Goal: Transaction & Acquisition: Purchase product/service

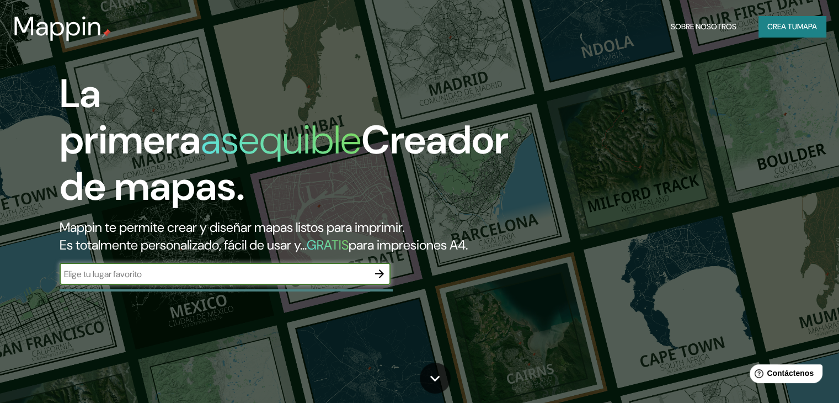
click at [287, 280] on input "text" at bounding box center [214, 274] width 309 height 13
type input "santa fr argentina"
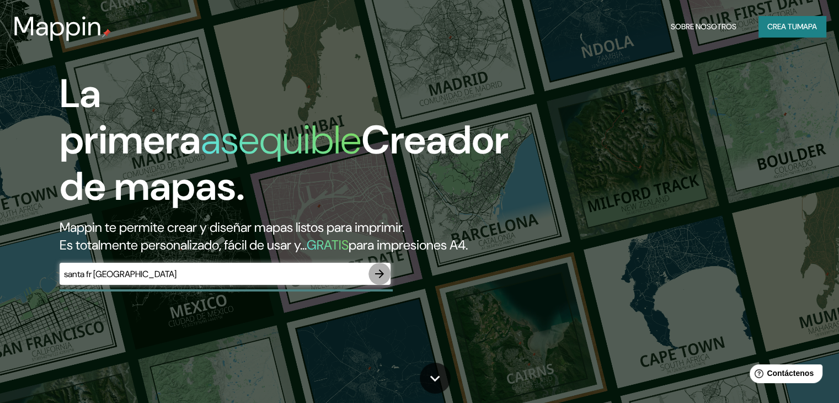
click at [377, 280] on icon "button" at bounding box center [379, 273] width 13 height 13
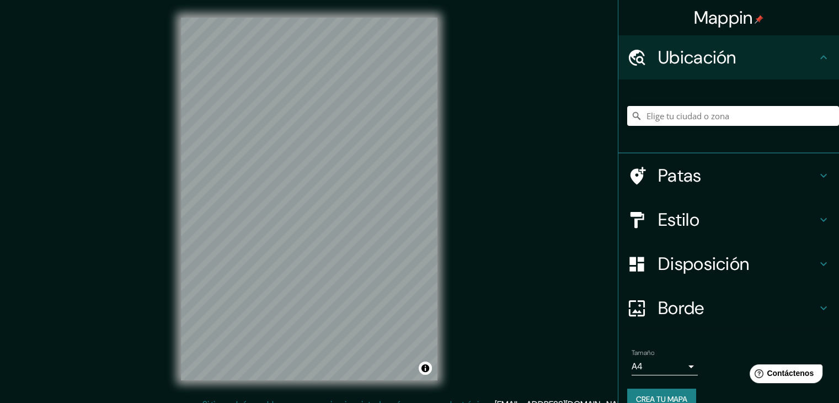
scroll to position [13, 0]
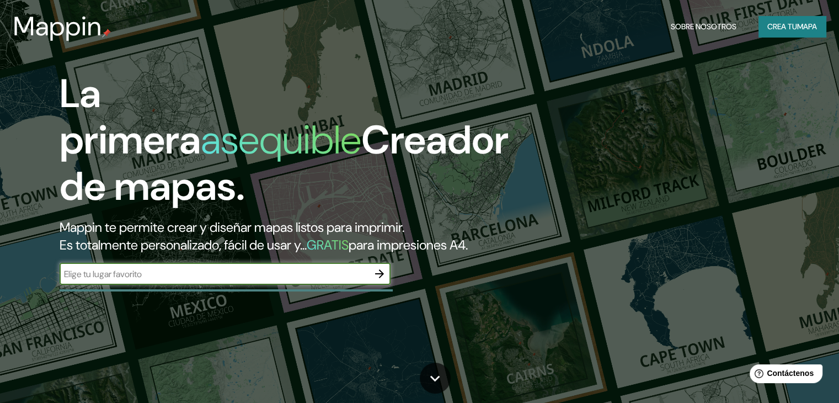
click at [265, 280] on input "text" at bounding box center [214, 274] width 309 height 13
type input "a"
type input "Argentina [GEOGRAPHIC_DATA]"
click at [380, 280] on icon "button" at bounding box center [379, 273] width 13 height 13
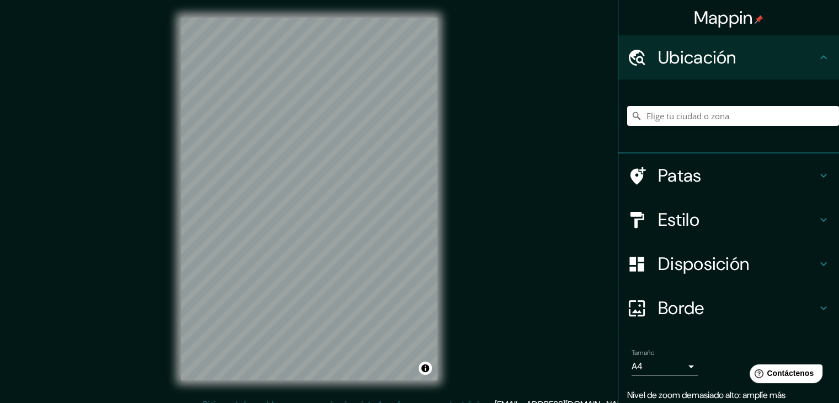
click at [286, 402] on html "Mappin Ubicación Patas Estilo Disposición Borde Elige un borde. Consejo : puede…" at bounding box center [419, 201] width 839 height 403
click at [751, 111] on input "Elige tu ciudad o zona" at bounding box center [733, 116] width 212 height 20
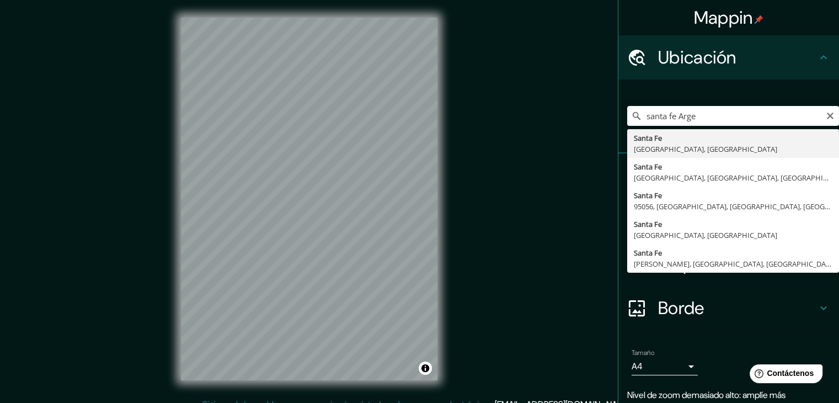
type input "[GEOGRAPHIC_DATA], [GEOGRAPHIC_DATA], [GEOGRAPHIC_DATA]"
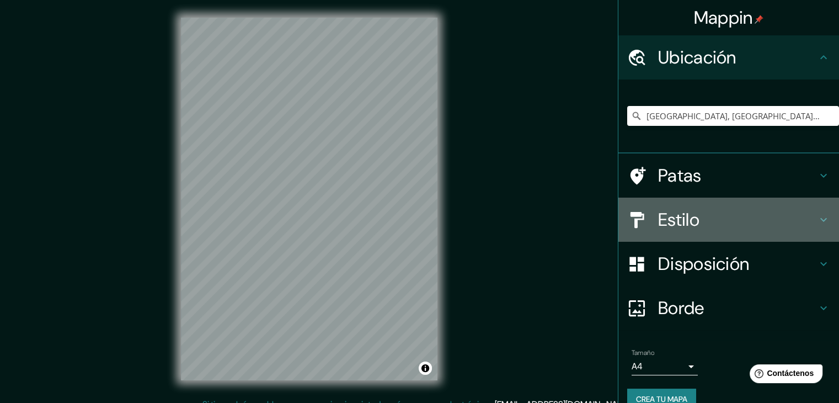
drag, startPoint x: 795, startPoint y: 217, endPoint x: 798, endPoint y: 225, distance: 8.9
click at [798, 225] on h4 "Estilo" at bounding box center [737, 220] width 159 height 22
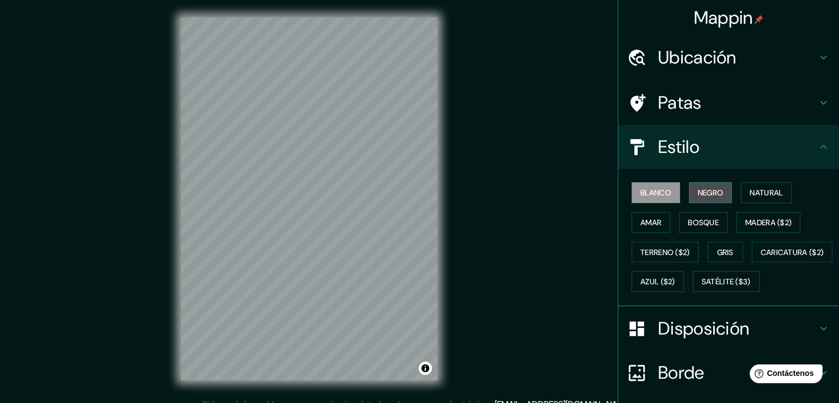
click at [700, 188] on font "Negro" at bounding box center [711, 193] width 26 height 10
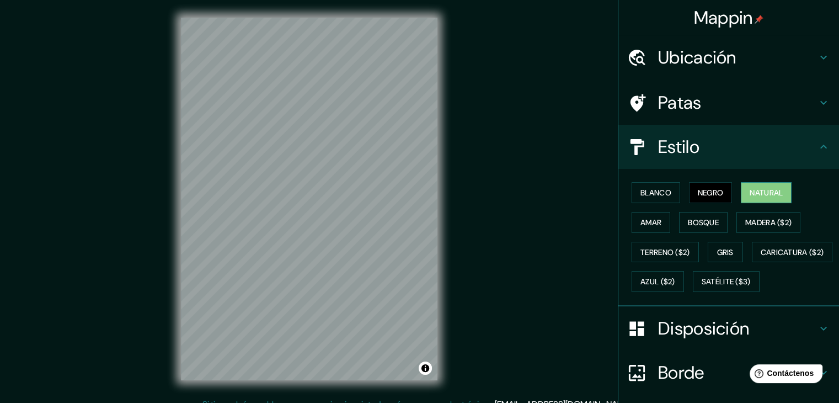
click at [750, 190] on font "Natural" at bounding box center [766, 193] width 33 height 10
click at [654, 222] on font "Amar" at bounding box center [651, 222] width 21 height 10
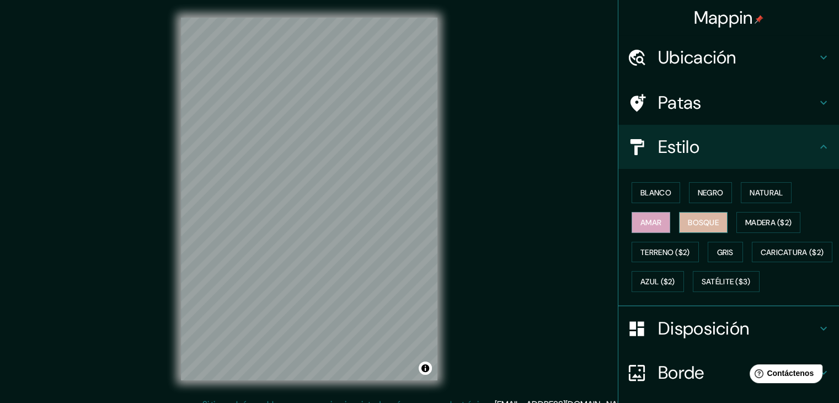
click at [688, 222] on font "Bosque" at bounding box center [703, 222] width 31 height 10
click at [748, 228] on button "Madera ($2)" at bounding box center [769, 222] width 64 height 21
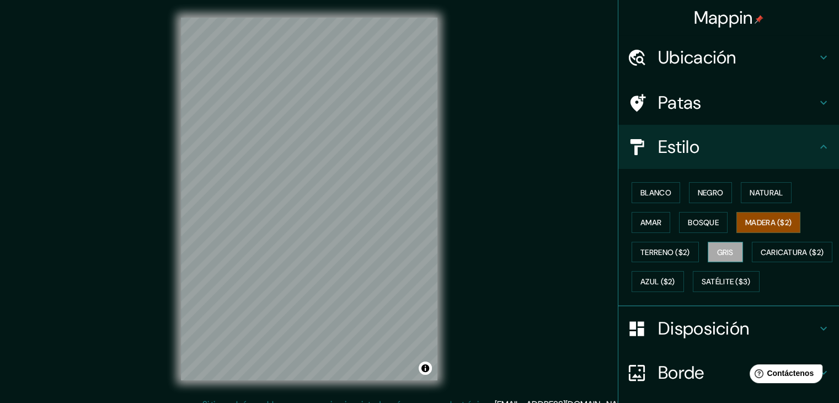
click at [717, 254] on font "Gris" at bounding box center [725, 252] width 17 height 10
click at [669, 256] on font "Terreno ($2)" at bounding box center [666, 252] width 50 height 14
click at [717, 255] on font "Gris" at bounding box center [725, 252] width 17 height 10
click at [761, 259] on font "Caricatura ($2)" at bounding box center [792, 252] width 63 height 14
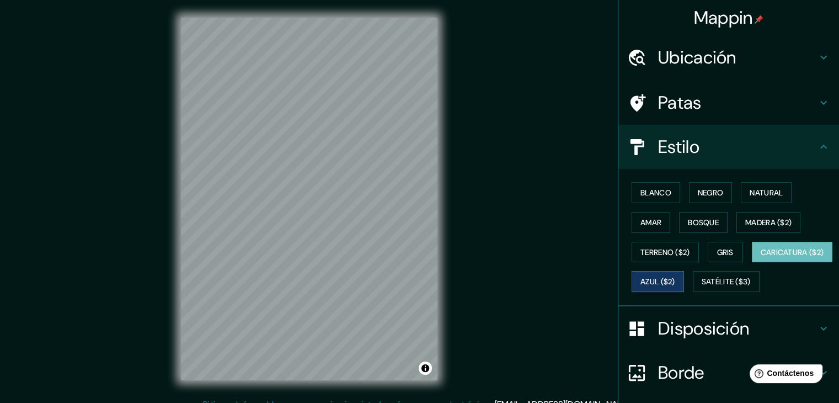
click at [675, 286] on font "Azul ($2)" at bounding box center [658, 281] width 35 height 14
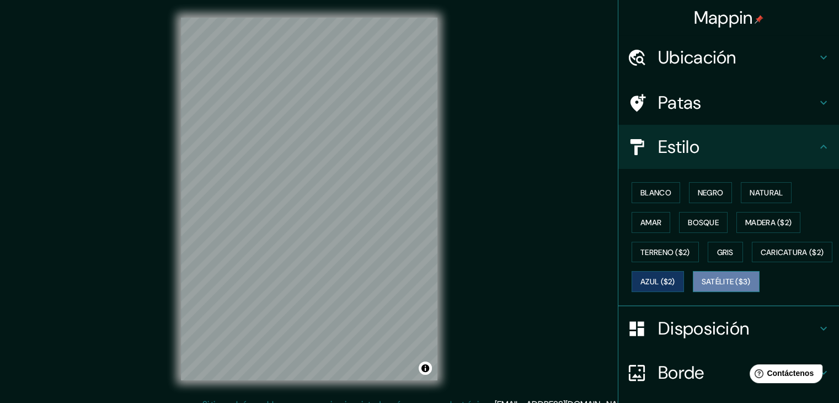
click at [702, 287] on font "Satélite ($3)" at bounding box center [726, 282] width 49 height 10
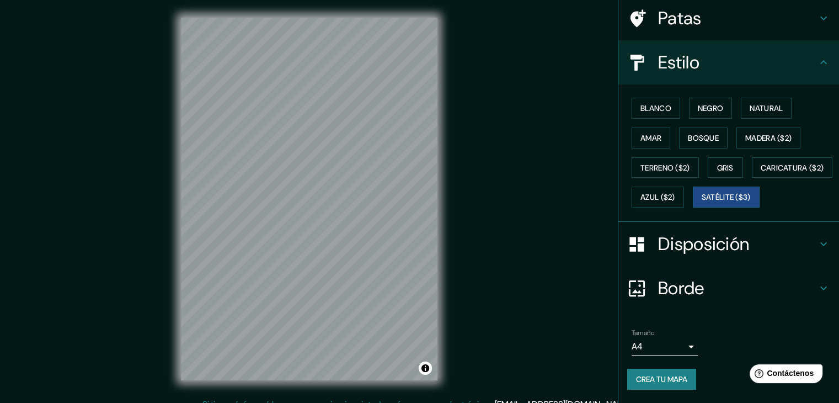
scroll to position [111, 0]
click at [717, 161] on font "Gris" at bounding box center [725, 168] width 17 height 14
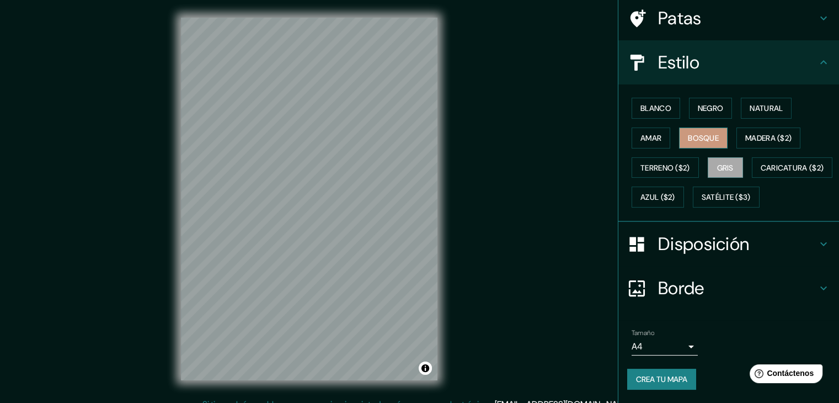
click at [704, 131] on font "Bosque" at bounding box center [703, 138] width 31 height 14
click at [644, 133] on font "Amar" at bounding box center [651, 138] width 21 height 10
click at [679, 127] on button "Bosque" at bounding box center [703, 137] width 49 height 21
click at [698, 103] on font "Negro" at bounding box center [711, 108] width 26 height 10
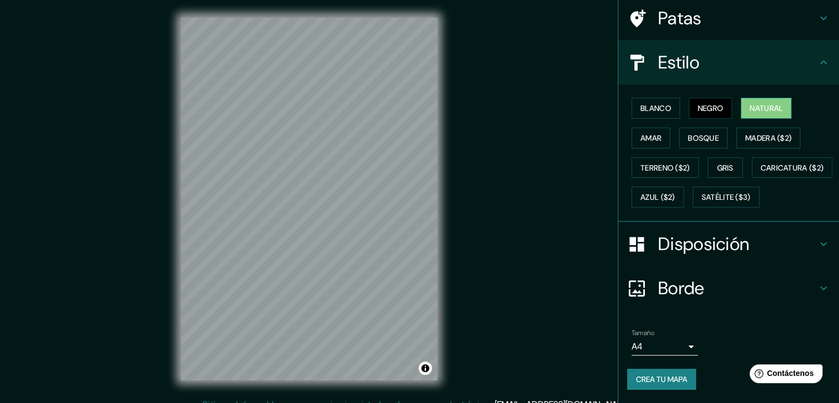
click at [741, 98] on button "Natural" at bounding box center [766, 108] width 51 height 21
click at [655, 103] on font "Blanco" at bounding box center [656, 108] width 31 height 10
click at [750, 103] on font "Natural" at bounding box center [766, 108] width 33 height 10
click at [711, 133] on font "Bosque" at bounding box center [703, 138] width 31 height 10
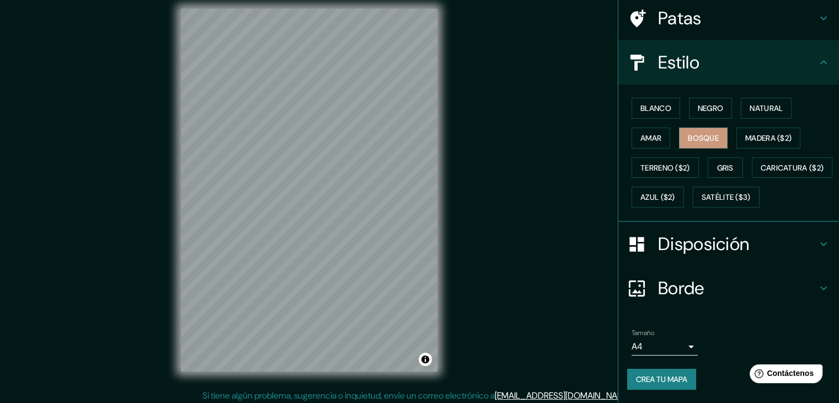
scroll to position [13, 0]
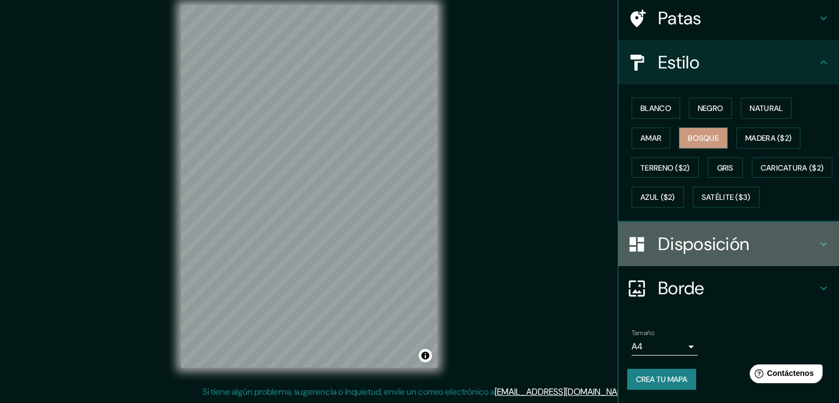
click at [764, 249] on h4 "Disposición" at bounding box center [737, 244] width 159 height 22
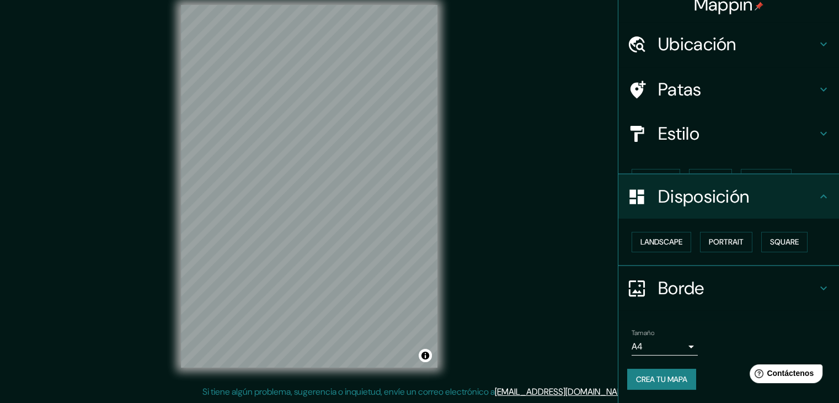
scroll to position [0, 0]
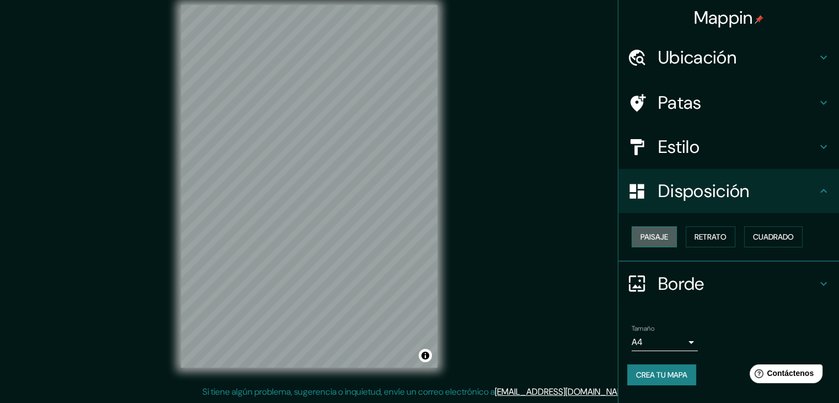
click at [648, 237] on font "Paisaje" at bounding box center [655, 237] width 28 height 10
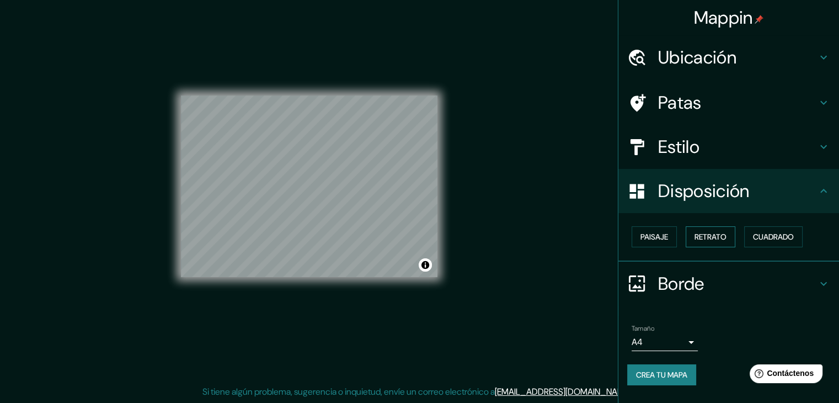
click at [713, 237] on font "Retrato" at bounding box center [711, 237] width 32 height 10
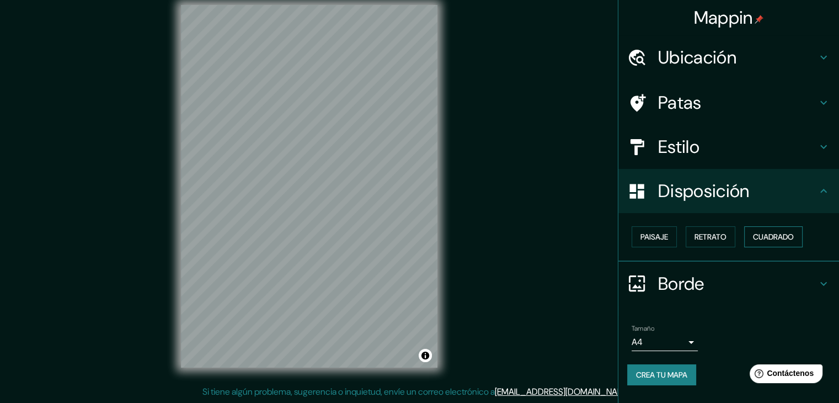
click at [774, 238] on font "Cuadrado" at bounding box center [773, 237] width 41 height 10
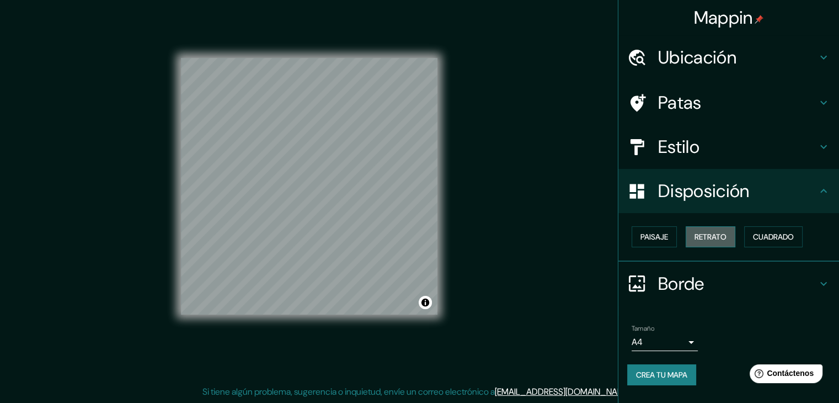
click at [723, 237] on font "Retrato" at bounding box center [711, 237] width 32 height 10
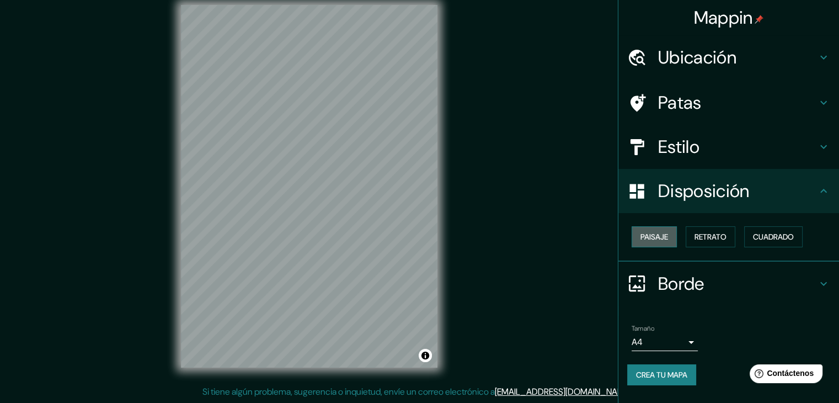
click at [646, 242] on font "Paisaje" at bounding box center [655, 237] width 28 height 14
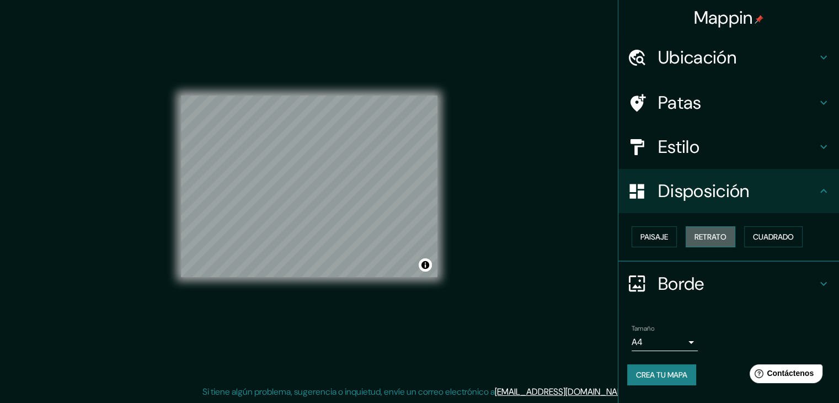
click at [711, 241] on font "Retrato" at bounding box center [711, 237] width 32 height 14
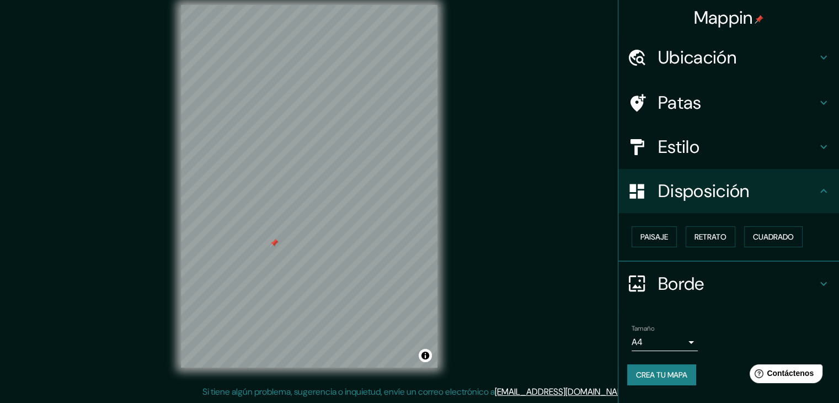
click at [264, 5] on div at bounding box center [309, 5] width 257 height 0
click at [269, 243] on div at bounding box center [269, 241] width 9 height 9
click at [351, 152] on div at bounding box center [353, 150] width 9 height 9
click at [745, 288] on h4 "Borde" at bounding box center [737, 284] width 159 height 22
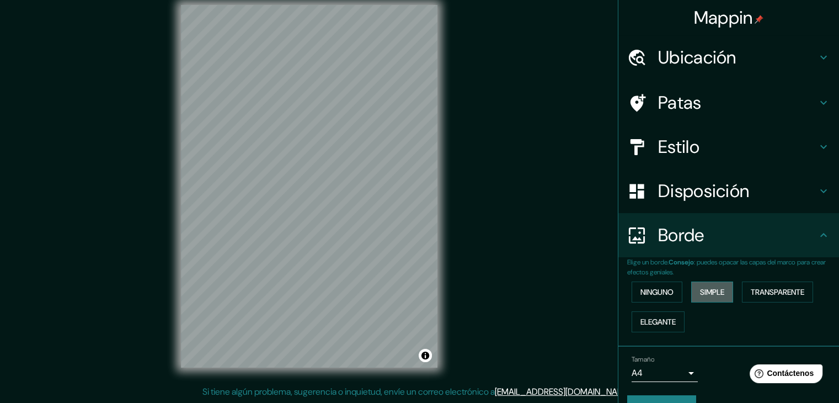
click at [700, 293] on font "Simple" at bounding box center [712, 292] width 24 height 10
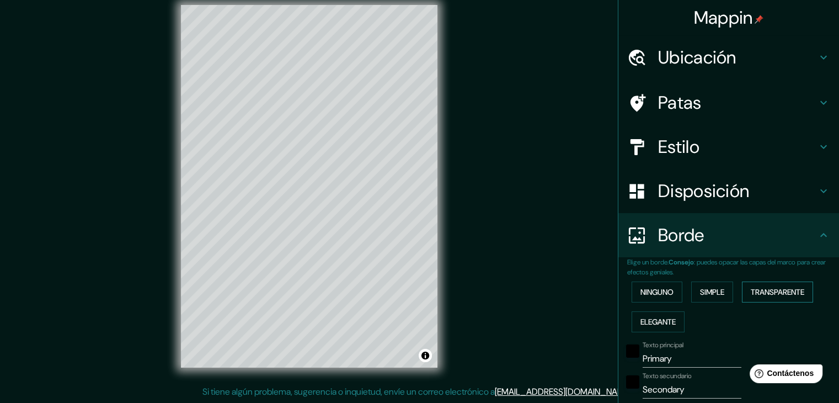
click at [751, 294] on font "Transparente" at bounding box center [778, 292] width 54 height 10
click at [309, 321] on div at bounding box center [307, 324] width 9 height 9
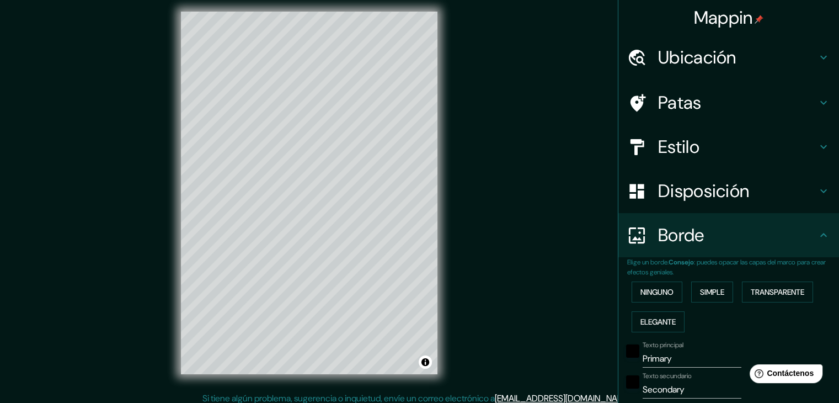
scroll to position [2, 0]
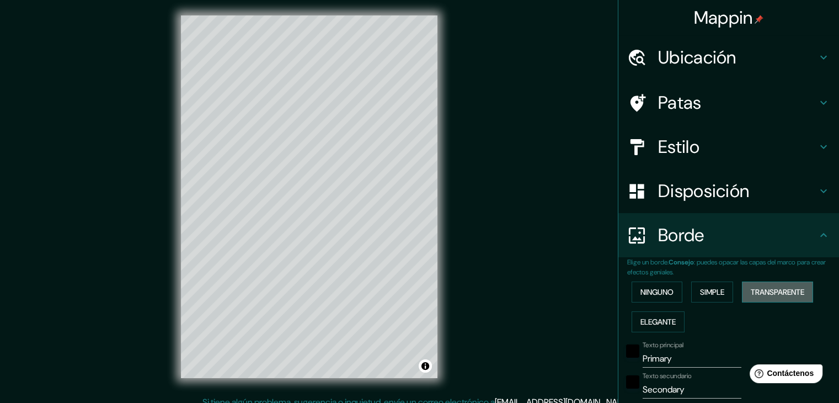
click at [768, 292] on font "Transparente" at bounding box center [778, 292] width 54 height 10
type input "223"
type input "37"
click at [655, 323] on font "Elegante" at bounding box center [658, 322] width 35 height 10
click at [649, 295] on font "Ninguno" at bounding box center [657, 292] width 33 height 10
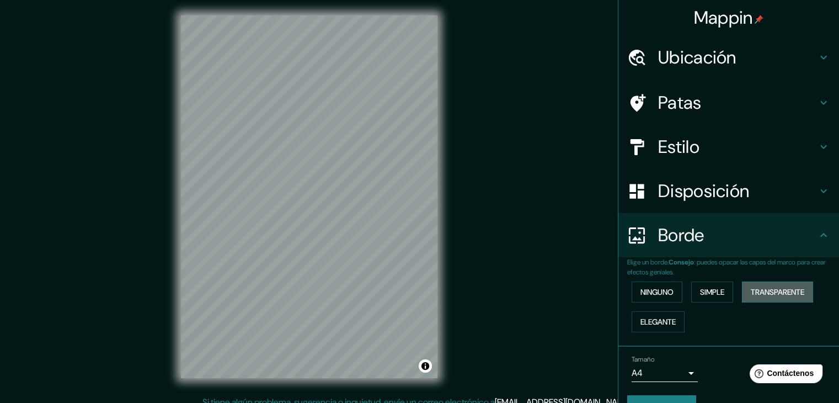
click at [769, 291] on font "Transparente" at bounding box center [778, 292] width 54 height 10
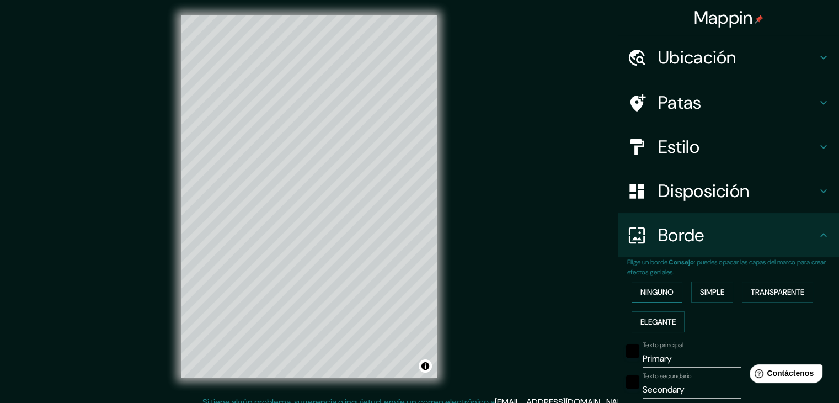
click at [653, 296] on font "Ninguno" at bounding box center [657, 292] width 33 height 10
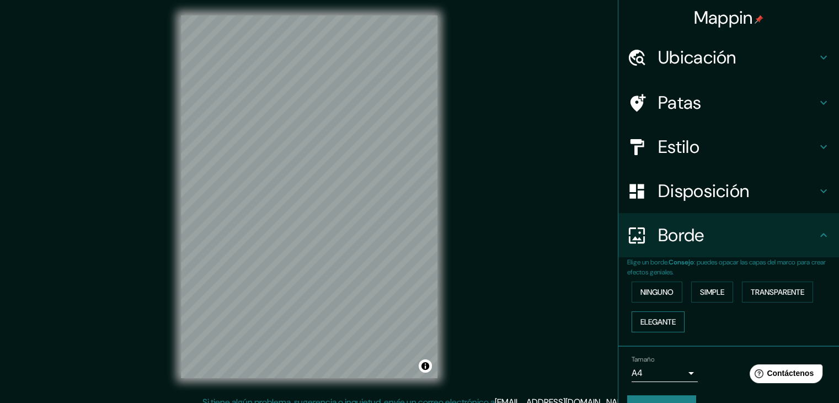
click at [655, 321] on font "Elegante" at bounding box center [658, 322] width 35 height 10
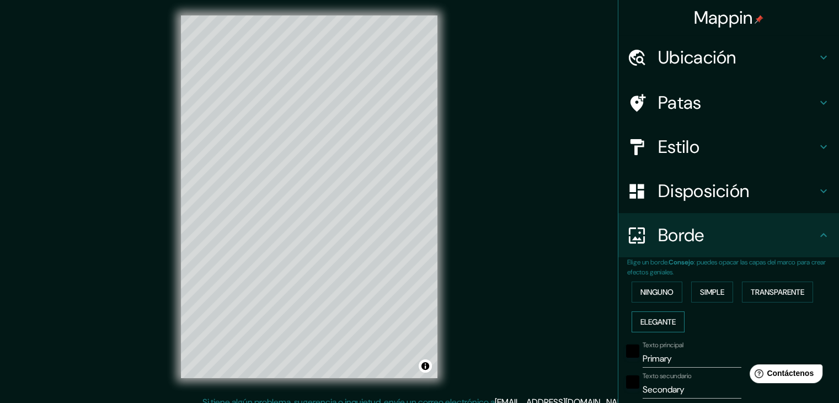
click at [657, 321] on font "Elegante" at bounding box center [658, 322] width 35 height 10
type input "37"
type input "19"
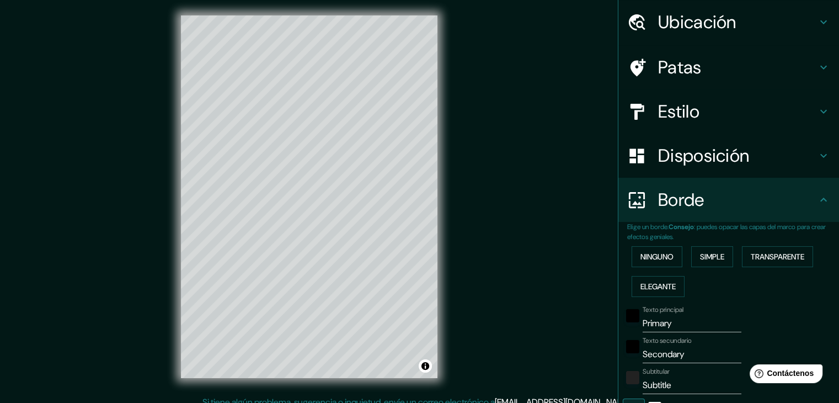
scroll to position [55, 0]
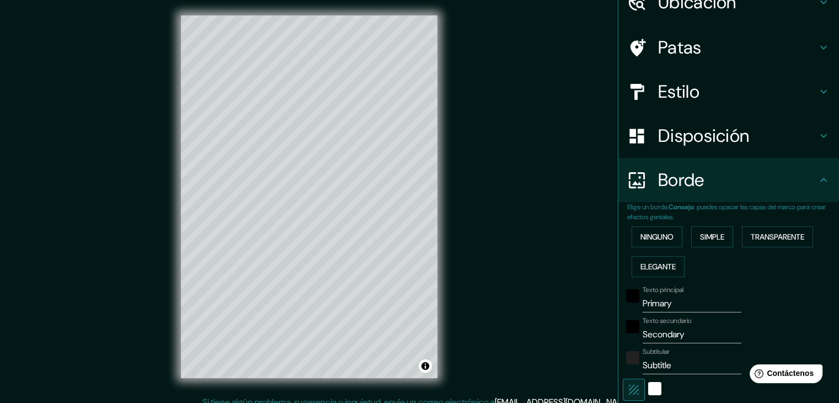
click at [680, 310] on input "Primary" at bounding box center [692, 304] width 99 height 18
type input "Primar"
type input "37"
type input "19"
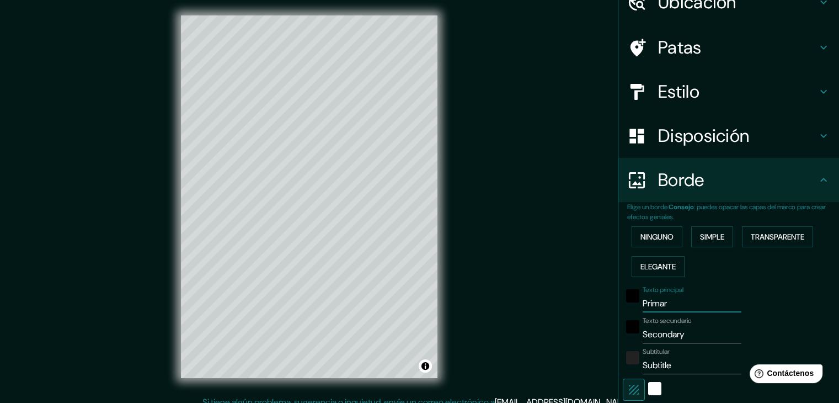
type input "Prima"
type input "37"
type input "19"
type input "Prim"
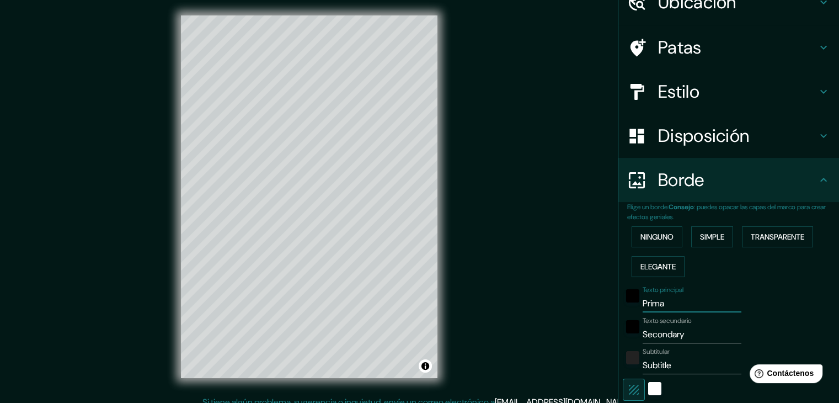
type input "37"
type input "19"
type input "Pri"
type input "37"
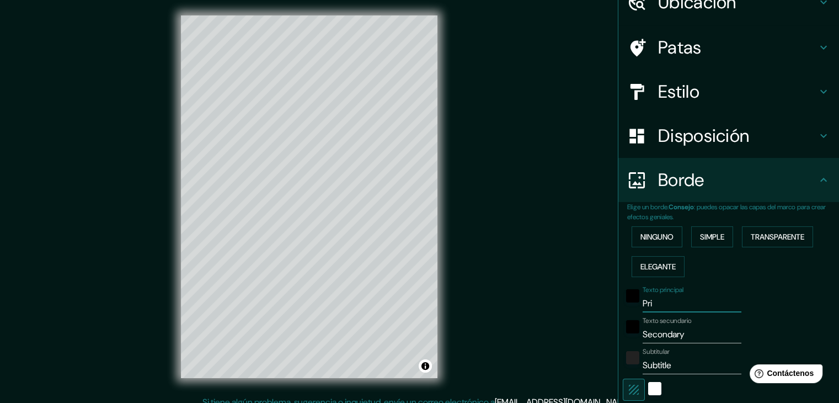
type input "37"
type input "19"
type input "Pr"
type input "37"
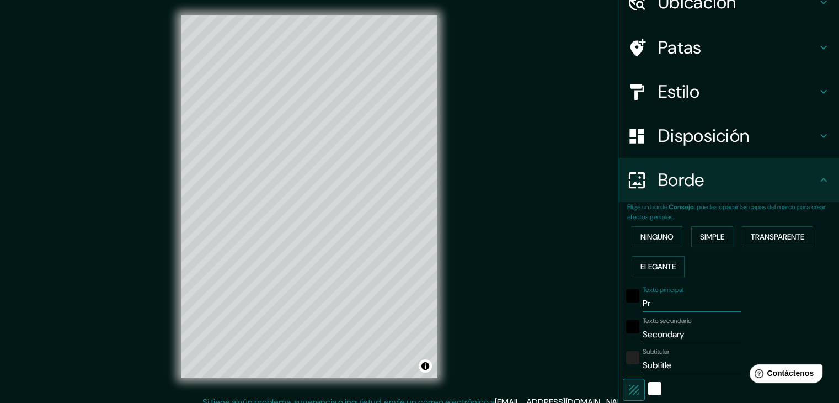
type input "19"
type input "P"
type input "37"
type input "19"
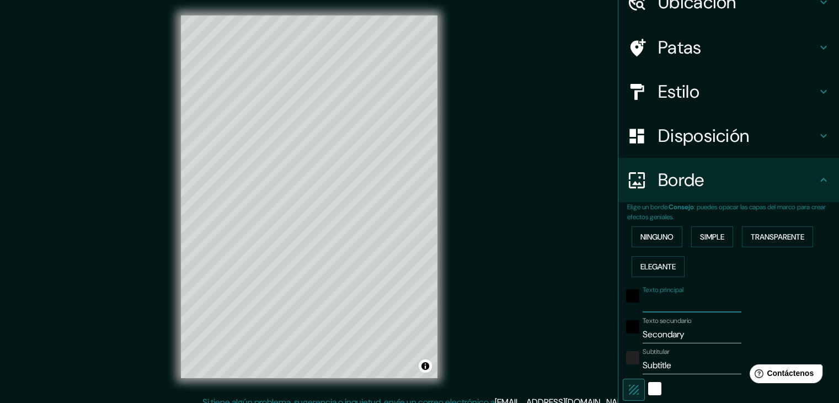
type input "37"
type input "19"
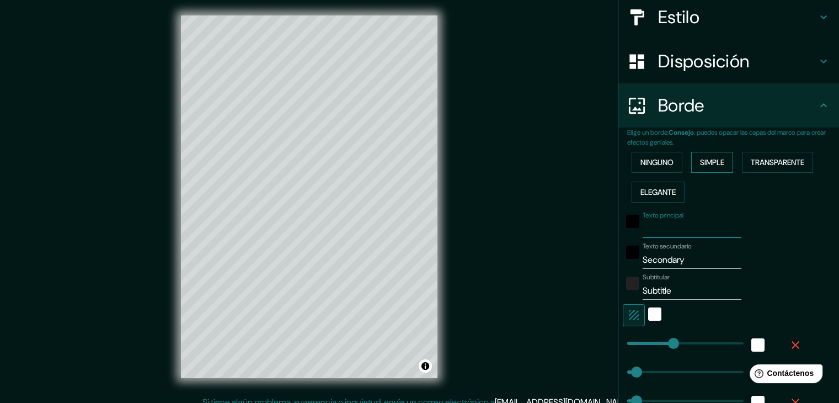
scroll to position [63, 0]
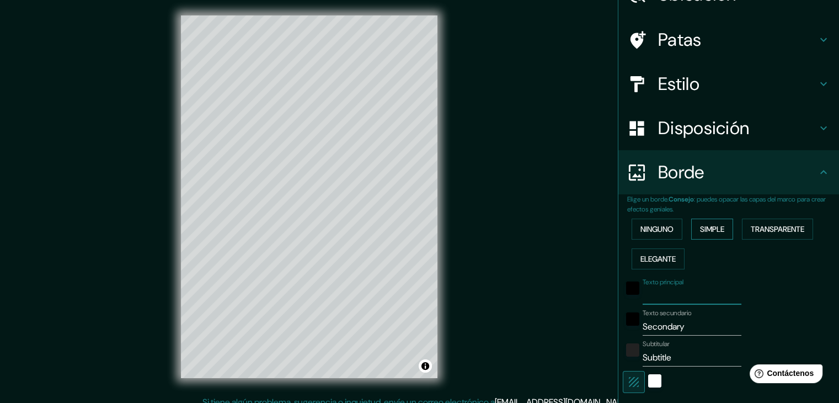
click at [703, 226] on font "Simple" at bounding box center [712, 229] width 24 height 10
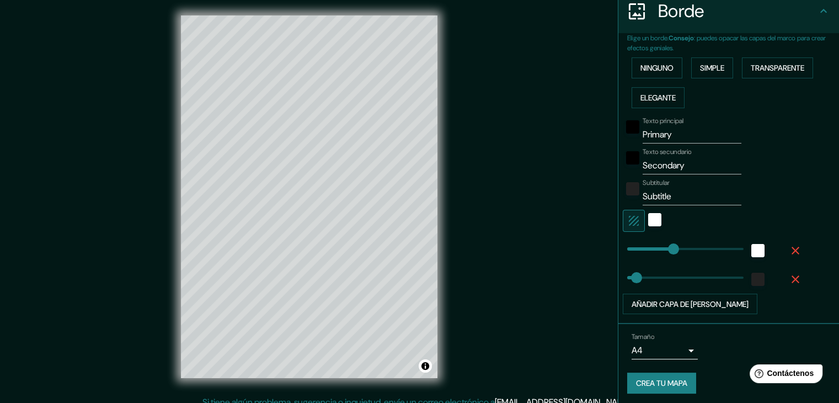
scroll to position [226, 0]
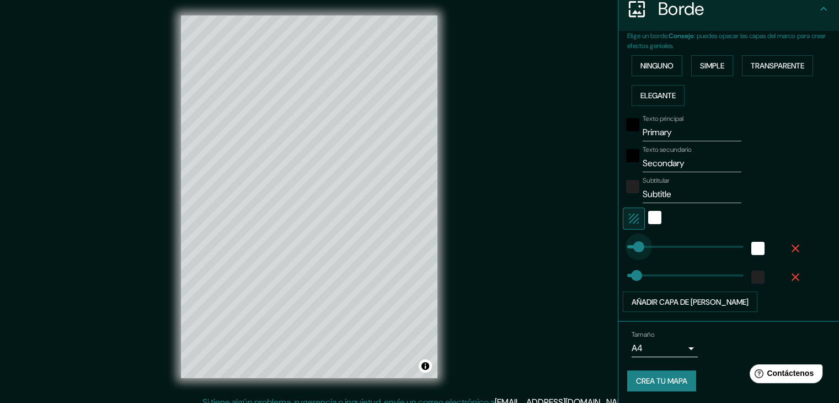
type input "0"
drag, startPoint x: 665, startPoint y: 248, endPoint x: 607, endPoint y: 238, distance: 58.3
type input "465"
drag, startPoint x: 627, startPoint y: 274, endPoint x: 754, endPoint y: 274, distance: 126.9
type input "0"
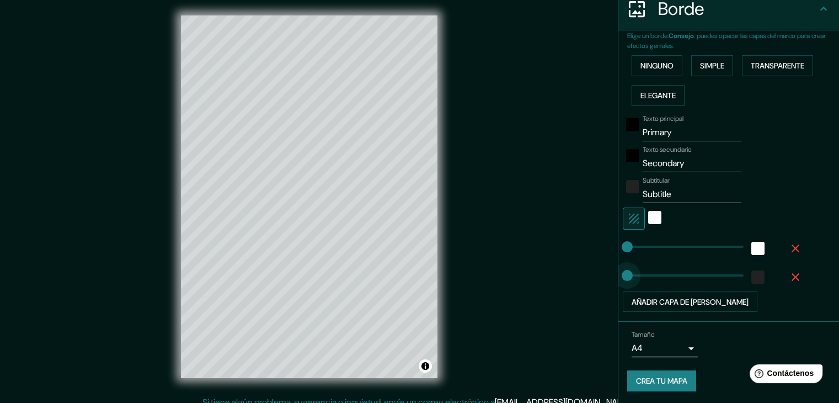
drag, startPoint x: 731, startPoint y: 276, endPoint x: 554, endPoint y: 291, distance: 177.2
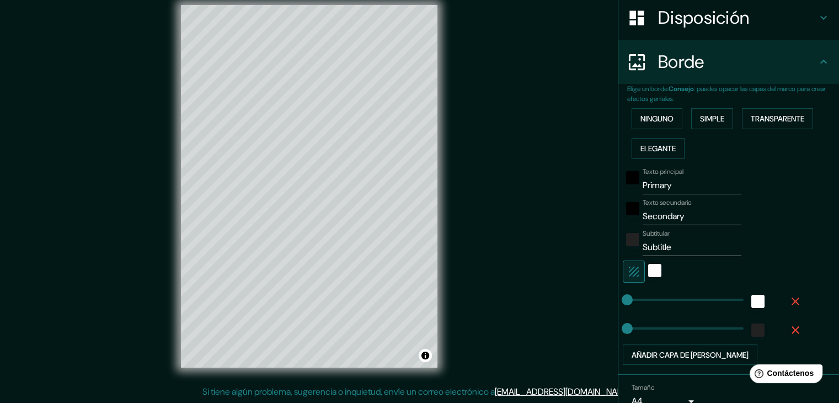
scroll to position [116, 0]
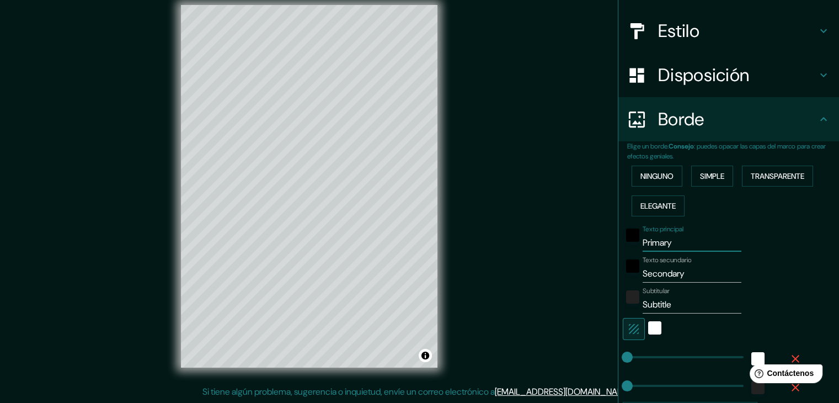
click at [683, 246] on input "Primary" at bounding box center [692, 243] width 99 height 18
type input "P"
click at [685, 271] on input "Secondary" at bounding box center [692, 274] width 99 height 18
type input "S"
click at [681, 303] on input "Subtitle" at bounding box center [692, 305] width 99 height 18
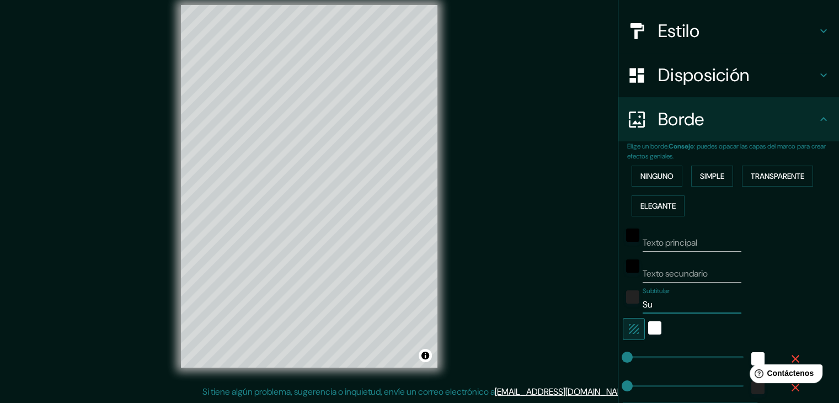
type input "S"
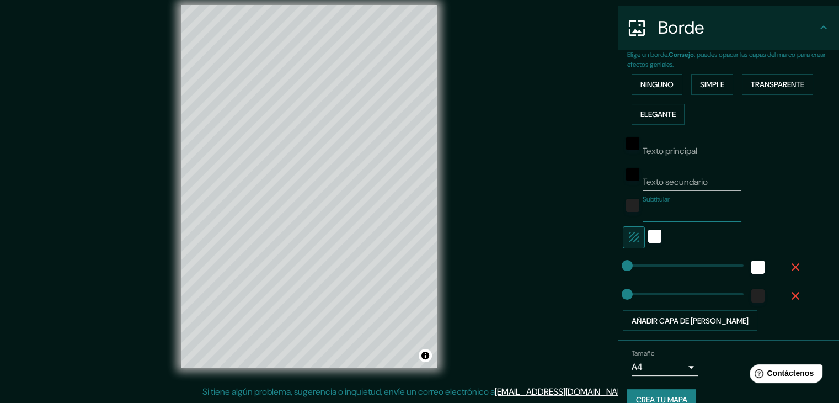
scroll to position [226, 0]
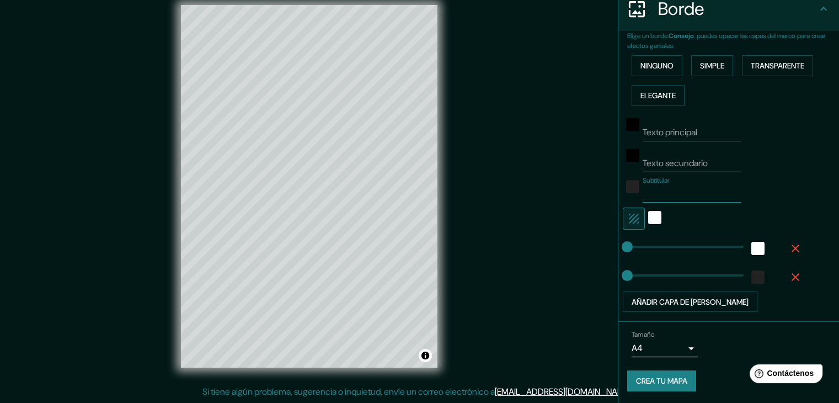
click at [671, 376] on font "Crea tu mapa" at bounding box center [661, 381] width 51 height 10
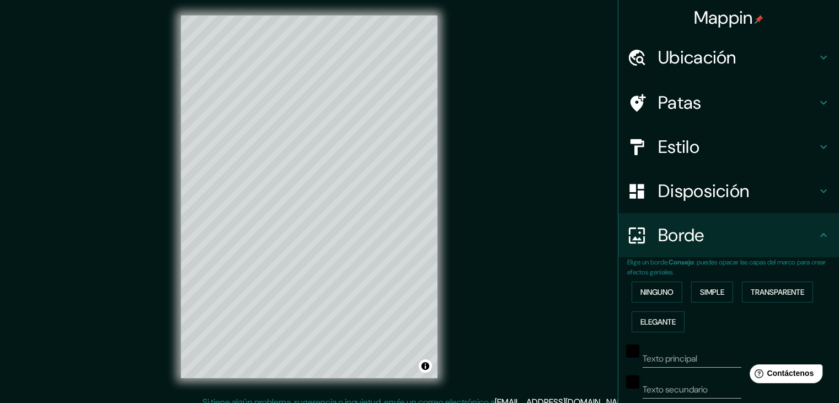
scroll to position [0, 0]
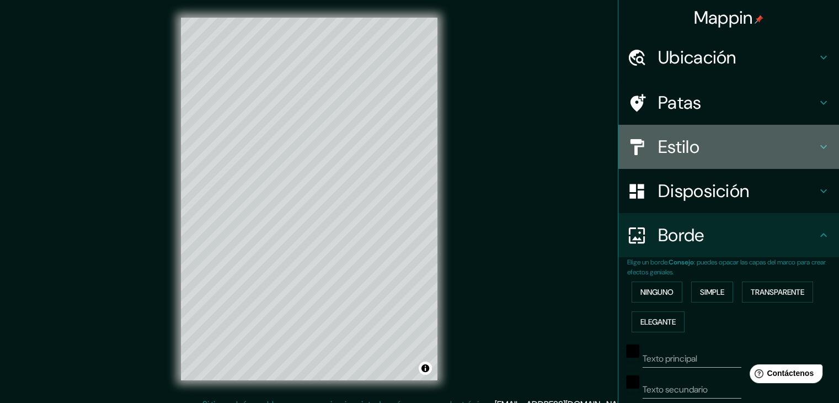
click at [718, 151] on h4 "Estilo" at bounding box center [737, 147] width 159 height 22
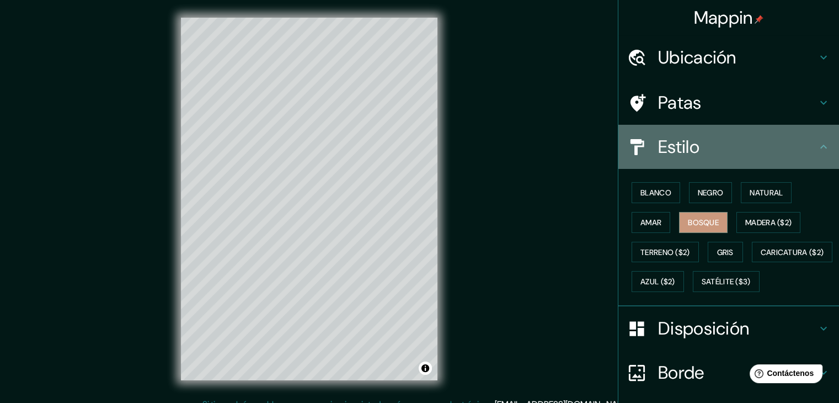
click at [720, 148] on h4 "Estilo" at bounding box center [737, 147] width 159 height 22
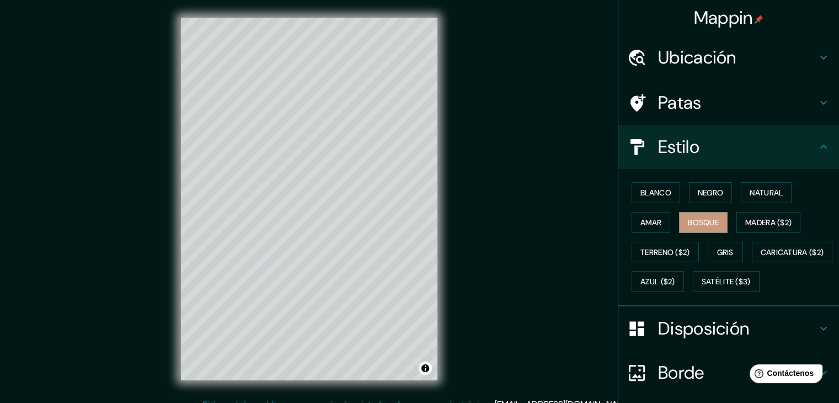
click at [786, 151] on h4 "Estilo" at bounding box center [737, 147] width 159 height 22
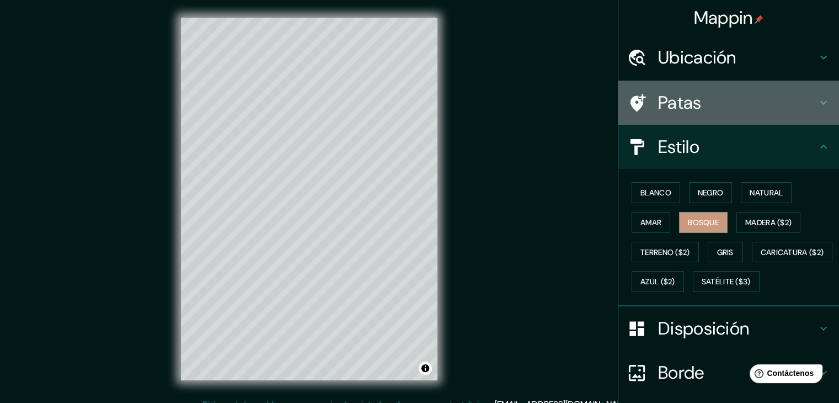
click at [777, 106] on h4 "Patas" at bounding box center [737, 103] width 159 height 22
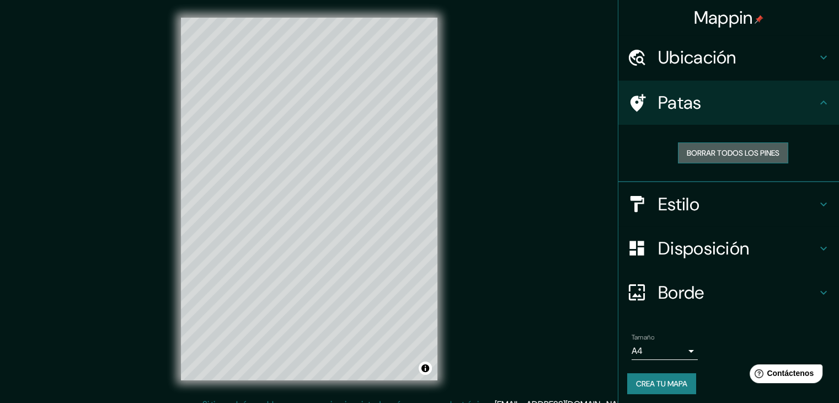
click at [756, 159] on button "Borrar todos los pines" at bounding box center [733, 152] width 110 height 21
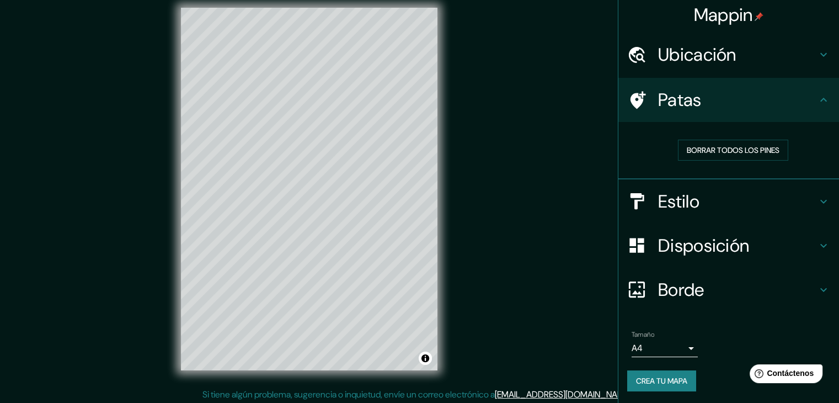
scroll to position [13, 0]
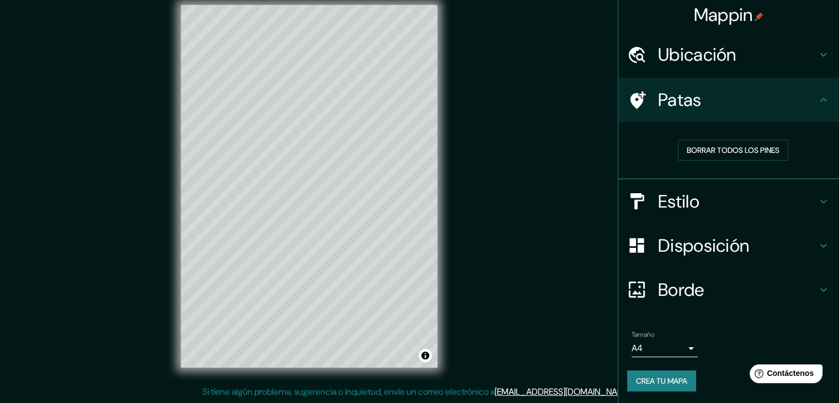
click at [785, 94] on h4 "Patas" at bounding box center [737, 100] width 159 height 22
drag, startPoint x: 676, startPoint y: 381, endPoint x: 743, endPoint y: 395, distance: 68.2
click at [675, 381] on font "Crea tu mapa" at bounding box center [661, 381] width 51 height 10
click at [659, 381] on div "Crea tu mapa" at bounding box center [728, 380] width 203 height 21
click at [660, 379] on div "Crea tu mapa" at bounding box center [728, 380] width 203 height 21
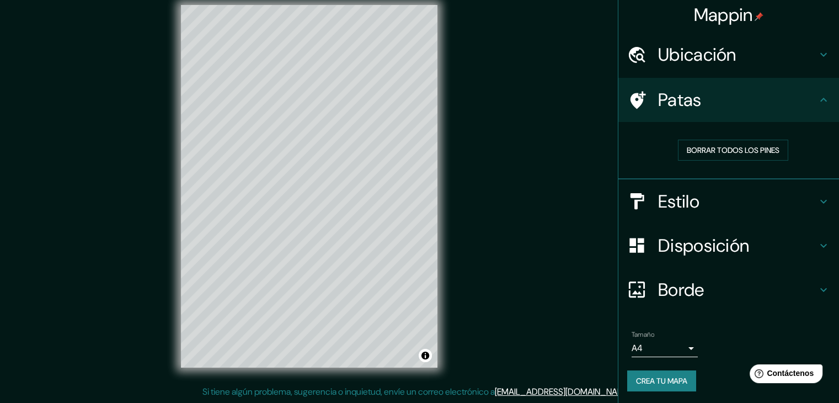
click at [669, 382] on font "Crea tu mapa" at bounding box center [661, 381] width 51 height 10
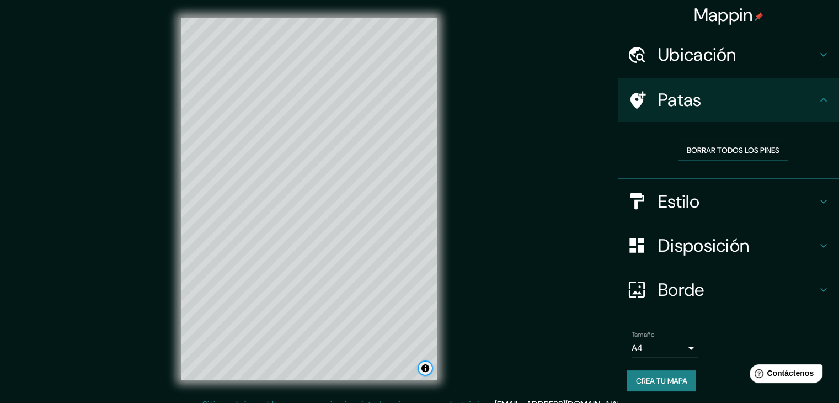
click at [427, 368] on button "Activar o desactivar atribución" at bounding box center [425, 367] width 13 height 13
click at [425, 371] on button "Activar o desactivar atribución" at bounding box center [425, 367] width 13 height 13
click at [425, 369] on button "Activar o desactivar atribución" at bounding box center [425, 367] width 13 height 13
click at [424, 370] on button "Activar o desactivar atribución" at bounding box center [425, 367] width 13 height 13
drag, startPoint x: 647, startPoint y: 380, endPoint x: 642, endPoint y: 385, distance: 7.1
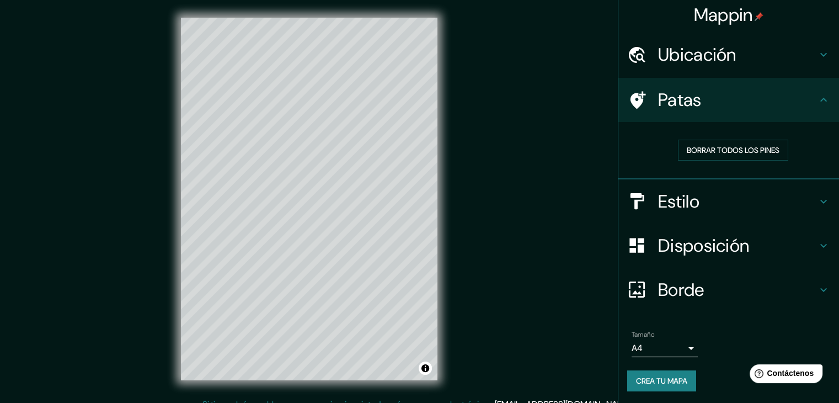
click at [648, 380] on font "Crea tu mapa" at bounding box center [661, 381] width 51 height 10
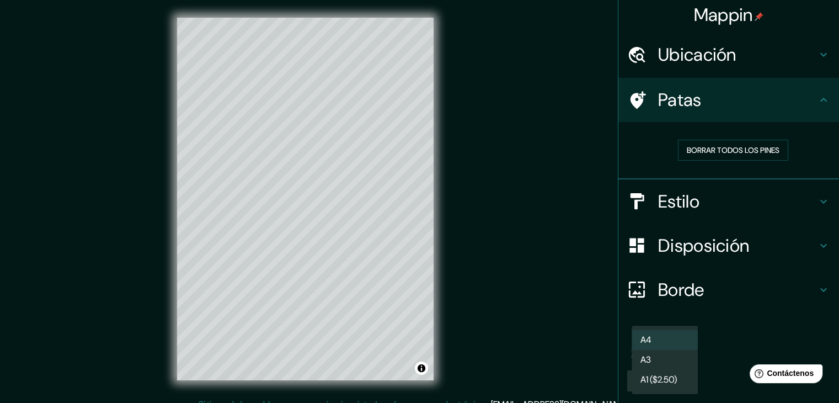
click at [686, 348] on body "Mappin Ubicación [GEOGRAPHIC_DATA], [GEOGRAPHIC_DATA], [GEOGRAPHIC_DATA] Patas …" at bounding box center [419, 201] width 839 height 403
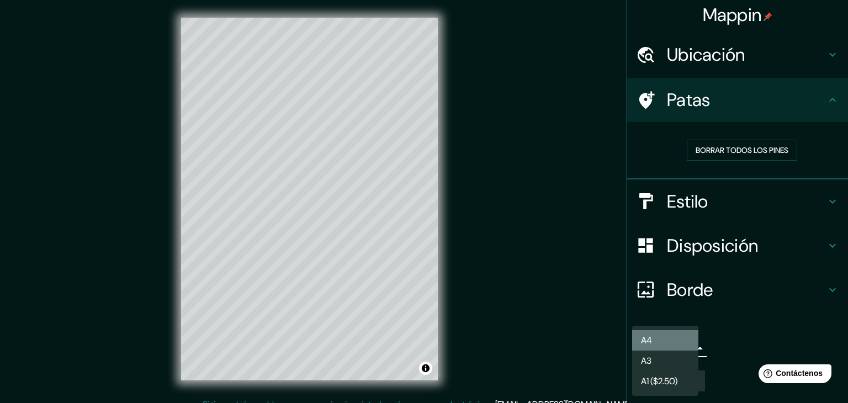
click at [683, 347] on li "A4" at bounding box center [665, 340] width 66 height 20
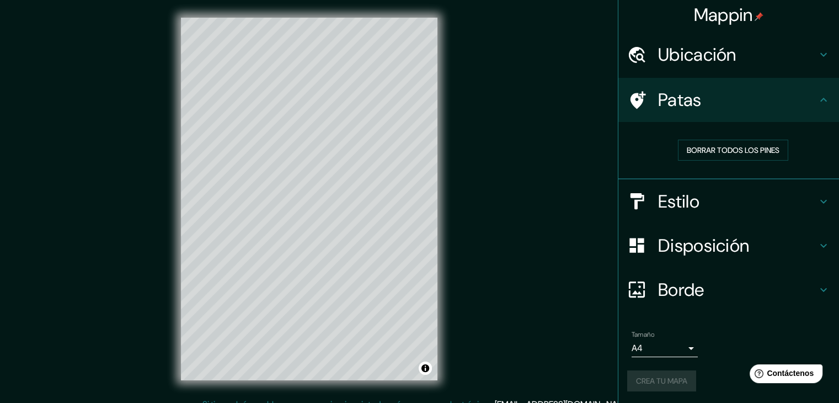
click at [671, 376] on div "Crea tu mapa" at bounding box center [728, 380] width 203 height 21
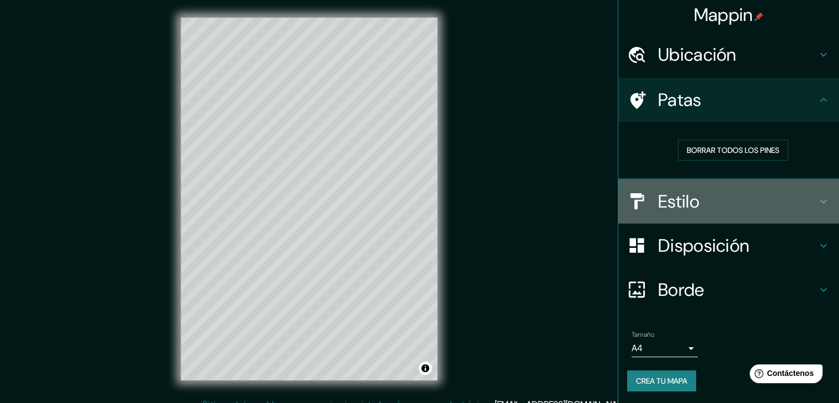
click at [744, 206] on h4 "Estilo" at bounding box center [737, 201] width 159 height 22
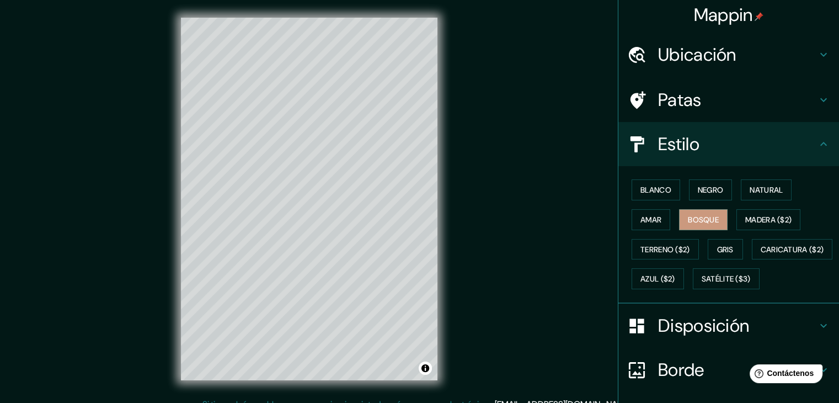
click at [716, 146] on h4 "Estilo" at bounding box center [737, 144] width 159 height 22
click at [728, 253] on font "Gris" at bounding box center [725, 249] width 17 height 14
click at [707, 215] on font "Bosque" at bounding box center [703, 220] width 31 height 10
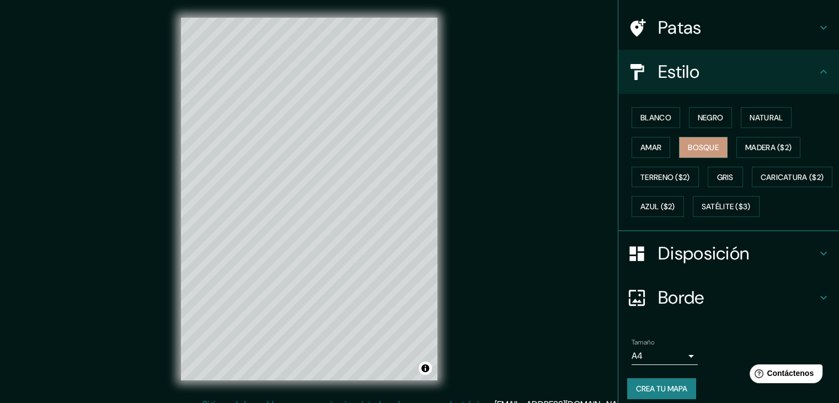
scroll to position [56, 0]
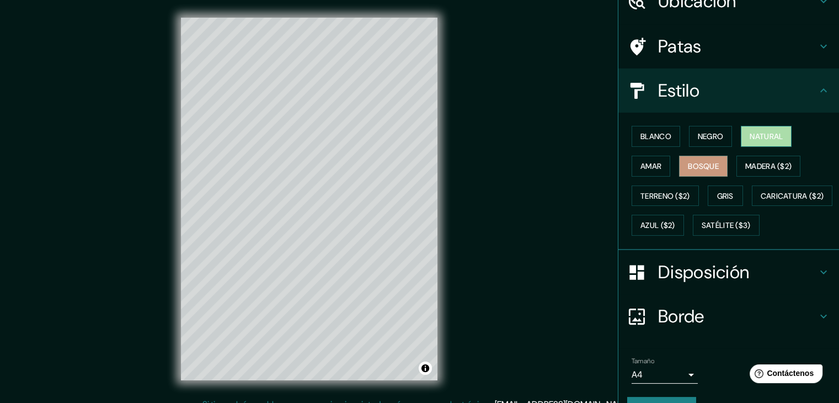
click at [771, 136] on font "Natural" at bounding box center [766, 136] width 33 height 10
click at [698, 137] on font "Negro" at bounding box center [711, 136] width 26 height 10
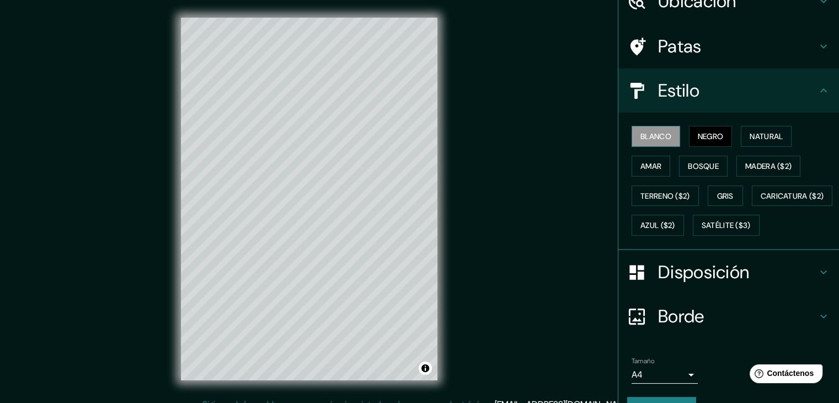
click at [655, 135] on font "Blanco" at bounding box center [656, 136] width 31 height 10
click at [761, 203] on font "Caricatura ($2)" at bounding box center [792, 196] width 63 height 14
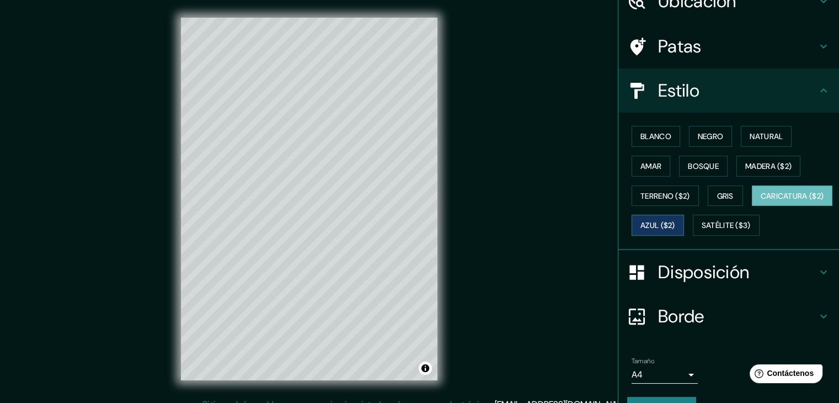
click at [675, 221] on font "Azul ($2)" at bounding box center [658, 226] width 35 height 10
click at [702, 231] on font "Satélite ($3)" at bounding box center [726, 226] width 49 height 10
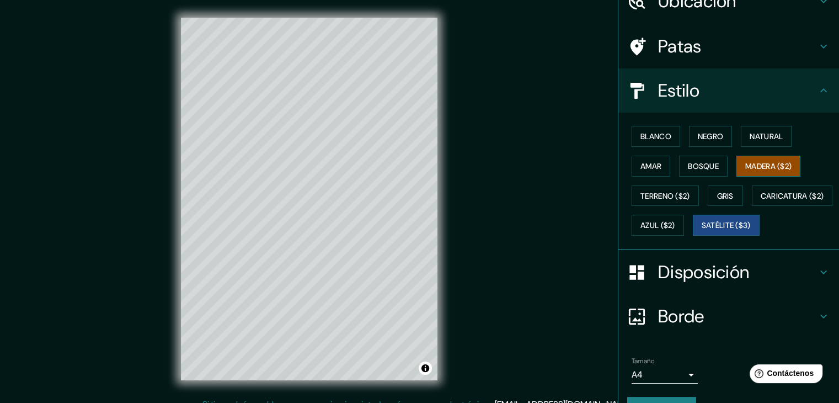
click at [760, 165] on font "Madera ($2)" at bounding box center [768, 166] width 46 height 10
click at [641, 166] on font "Amar" at bounding box center [651, 166] width 21 height 10
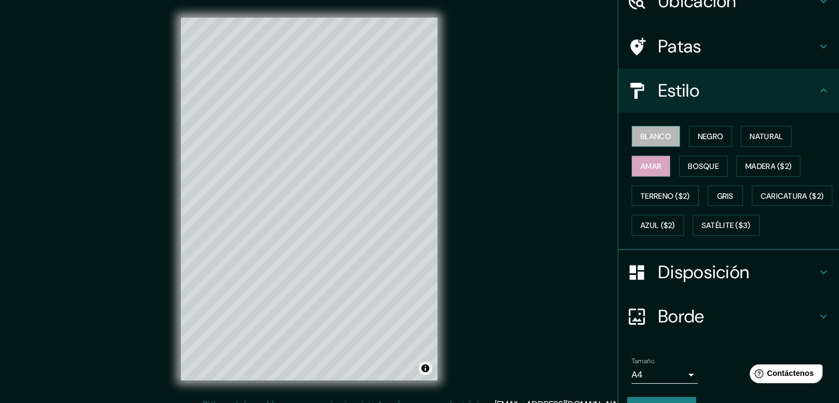
click at [652, 140] on font "Blanco" at bounding box center [656, 136] width 31 height 10
click at [724, 131] on div "Blanco Negro Natural Amar Bosque Madera ($2) Terreno ($2) Gris Caricatura ($2) …" at bounding box center [733, 180] width 212 height 119
click at [712, 133] on font "Negro" at bounding box center [711, 136] width 26 height 10
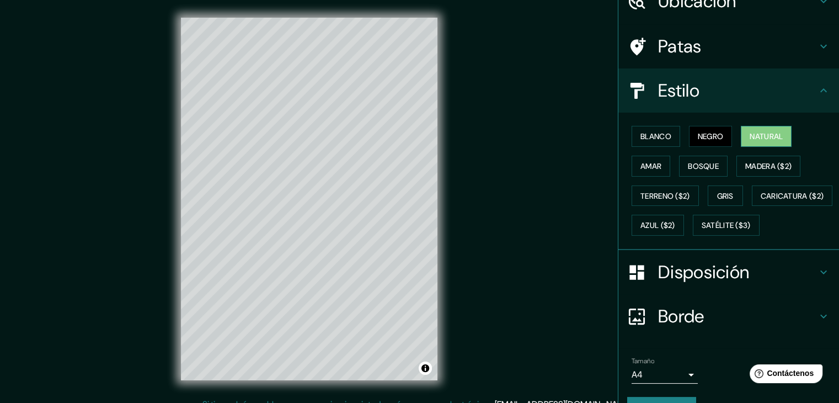
click at [759, 133] on font "Natural" at bounding box center [766, 136] width 33 height 10
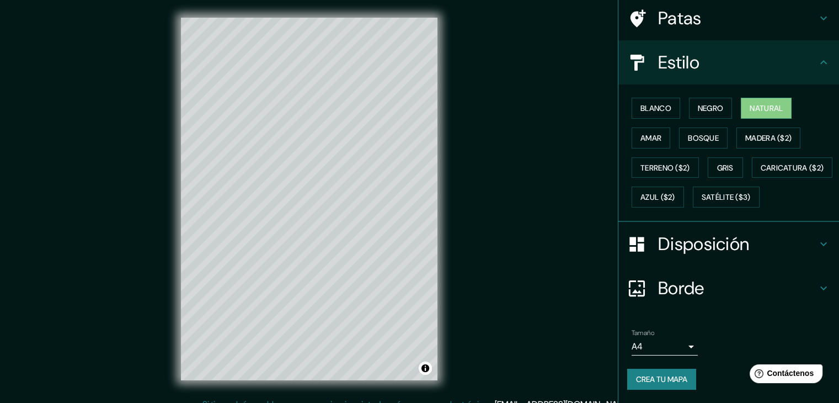
scroll to position [111, 0]
click at [705, 285] on h4 "Borde" at bounding box center [737, 288] width 159 height 22
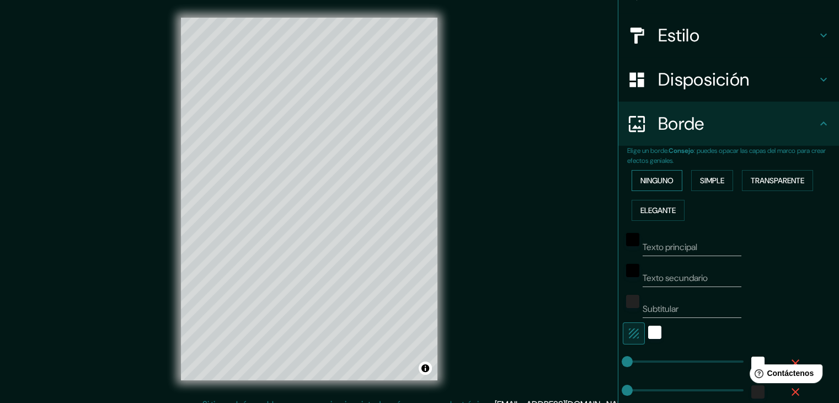
click at [660, 179] on font "Ninguno" at bounding box center [657, 180] width 33 height 10
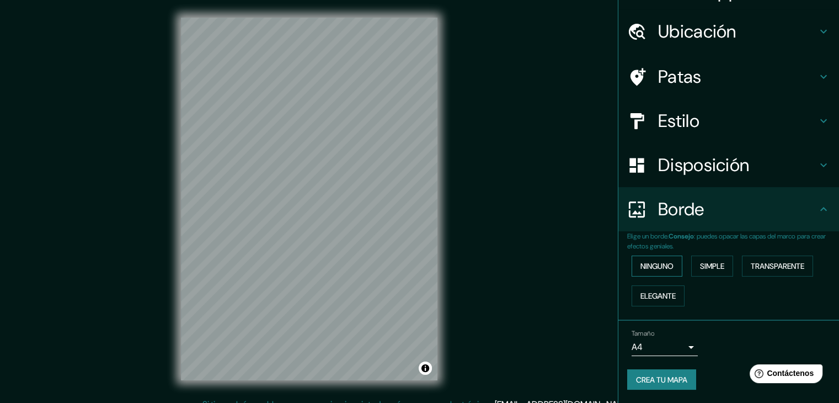
scroll to position [25, 0]
click at [669, 380] on font "Crea tu mapa" at bounding box center [661, 381] width 51 height 10
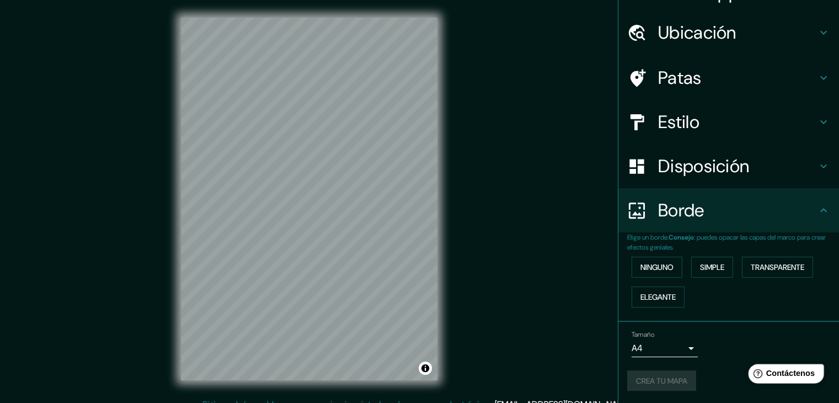
scroll to position [13, 0]
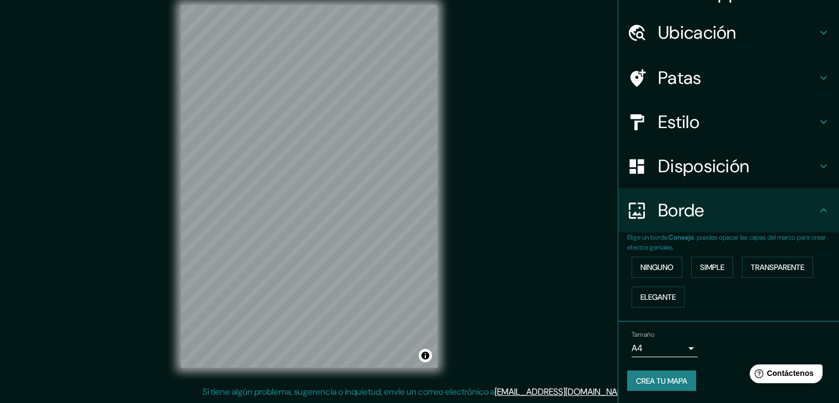
click at [642, 380] on font "Crea tu mapa" at bounding box center [661, 381] width 51 height 10
click at [654, 385] on div "Crea tu mapa" at bounding box center [728, 380] width 203 height 21
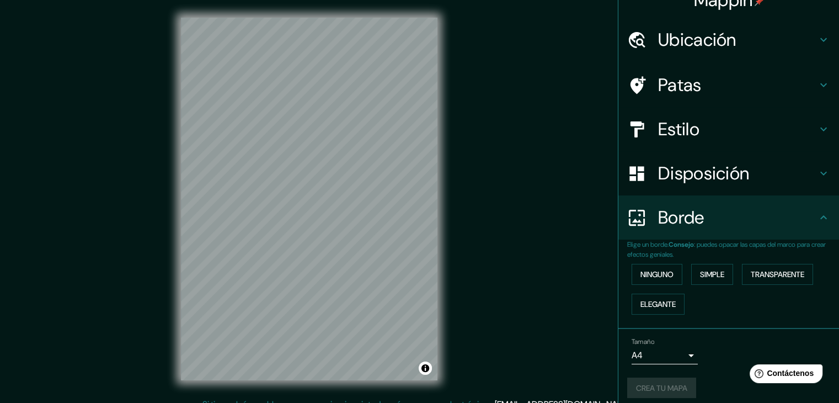
scroll to position [25, 0]
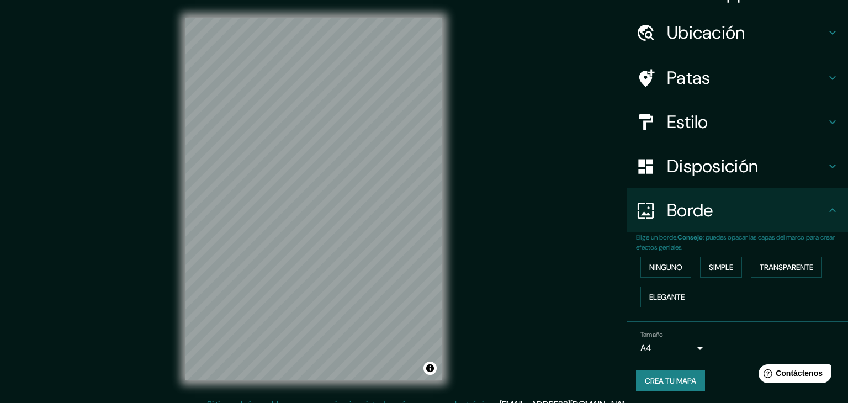
click at [684, 349] on body "Mappin Ubicación [GEOGRAPHIC_DATA], [GEOGRAPHIC_DATA], [GEOGRAPHIC_DATA] Patas …" at bounding box center [424, 201] width 848 height 403
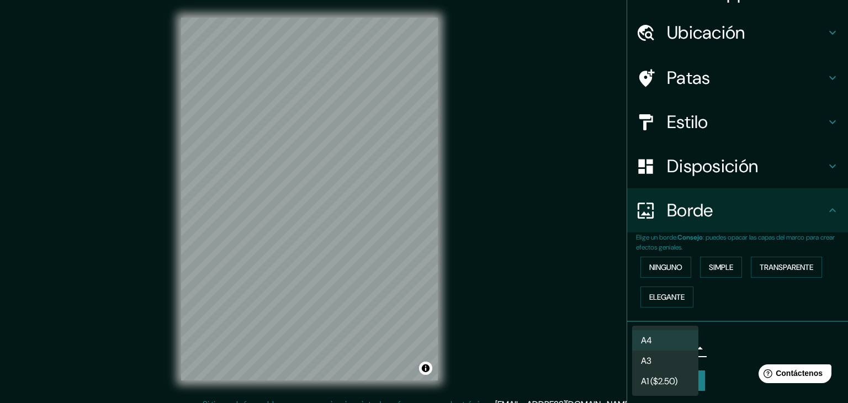
click at [667, 355] on li "A3" at bounding box center [665, 360] width 66 height 20
type input "a4"
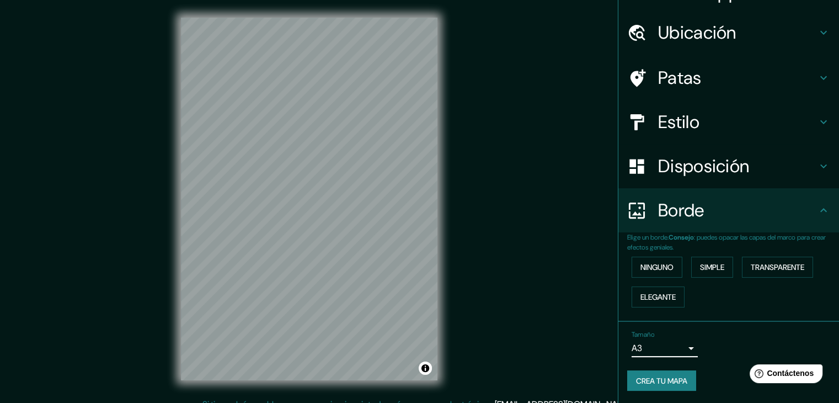
click at [661, 376] on font "Crea tu mapa" at bounding box center [661, 381] width 51 height 10
click at [726, 337] on div "Tamaño A3 a4" at bounding box center [728, 343] width 203 height 35
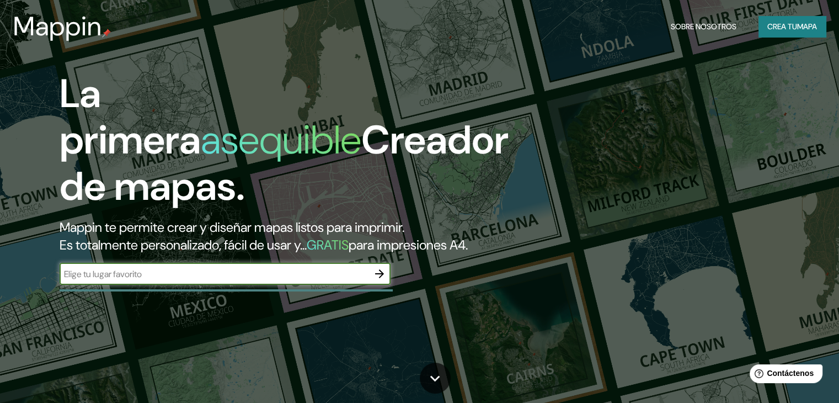
click at [772, 32] on font "Crea tu" at bounding box center [782, 26] width 30 height 14
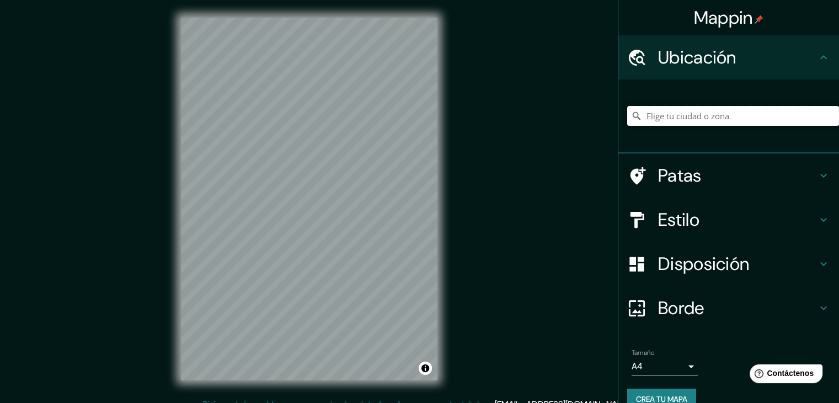
click at [702, 116] on input "Elige tu ciudad o zona" at bounding box center [733, 116] width 212 height 20
type input "[GEOGRAPHIC_DATA], [GEOGRAPHIC_DATA], [GEOGRAPHIC_DATA]"
click at [281, 237] on div at bounding box center [281, 236] width 9 height 9
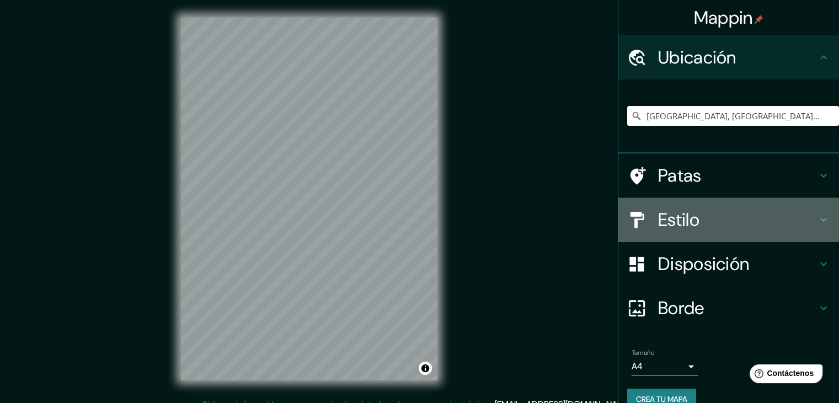
click at [761, 225] on h4 "Estilo" at bounding box center [737, 220] width 159 height 22
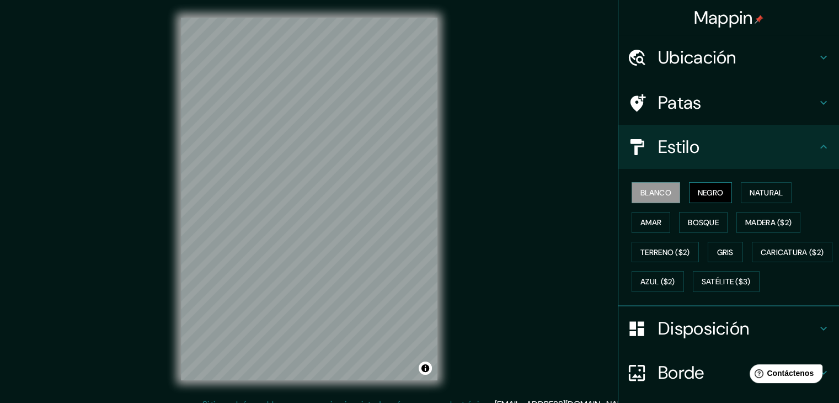
click at [713, 188] on font "Negro" at bounding box center [711, 193] width 26 height 10
click at [750, 191] on font "Natural" at bounding box center [766, 193] width 33 height 10
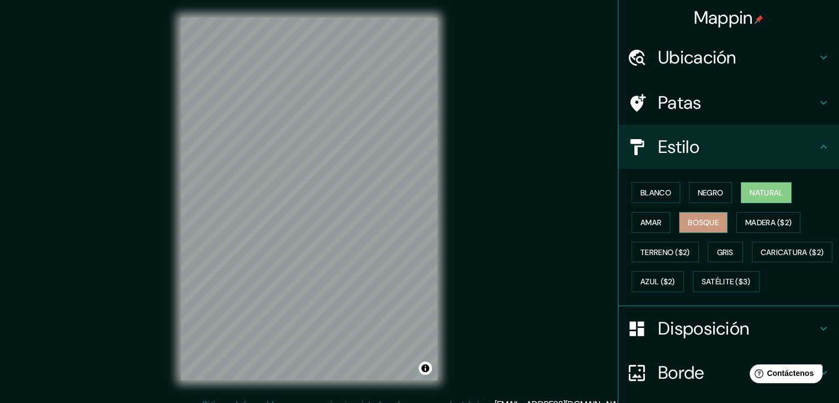
click at [707, 222] on font "Bosque" at bounding box center [703, 222] width 31 height 10
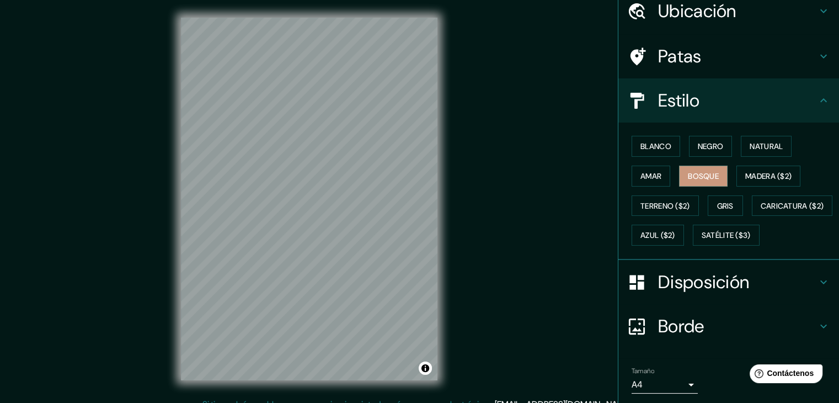
scroll to position [111, 0]
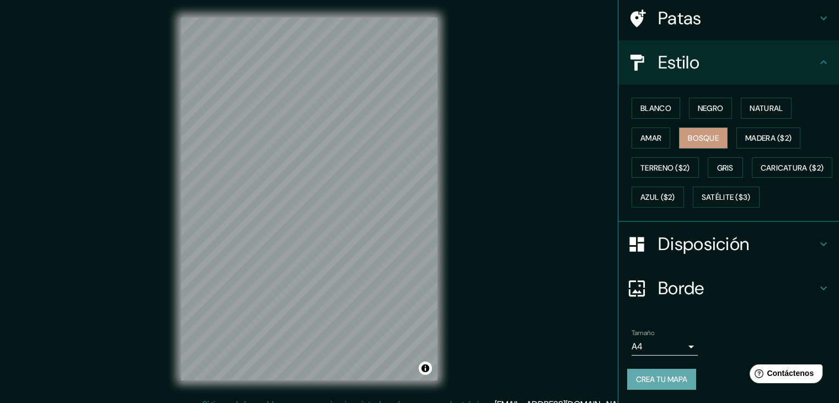
click at [675, 375] on font "Crea tu mapa" at bounding box center [661, 379] width 51 height 10
click at [681, 344] on body "Mappin Ubicación Santa Fe, Provincia de Santa Fe, Argentina Santa Fe Provincia …" at bounding box center [419, 201] width 839 height 403
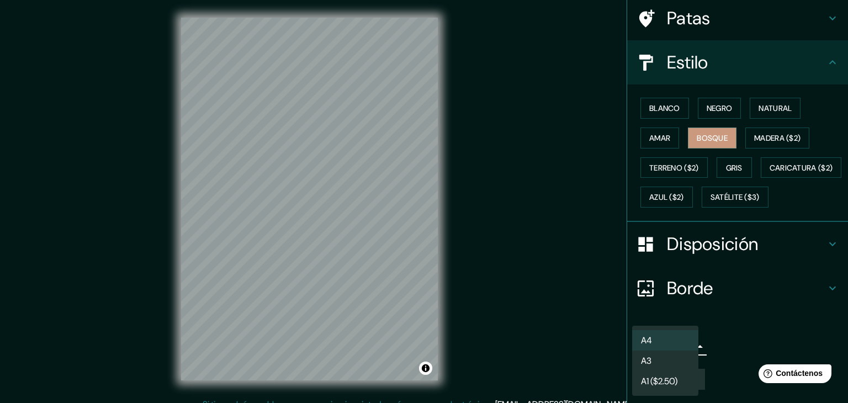
click at [682, 361] on li "A3" at bounding box center [665, 360] width 66 height 20
type input "a4"
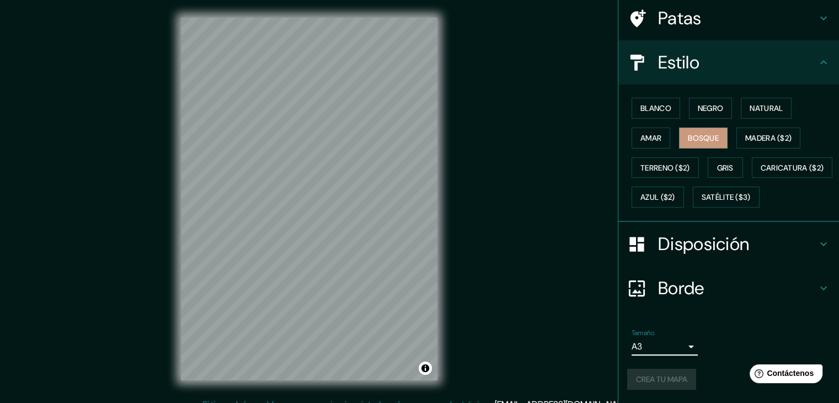
click at [659, 382] on div "Crea tu mapa" at bounding box center [728, 379] width 203 height 21
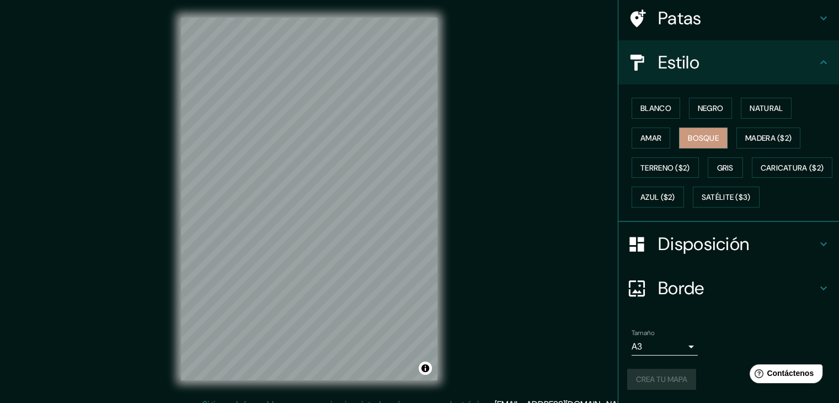
click at [659, 381] on div "Crea tu mapa" at bounding box center [728, 379] width 203 height 21
click at [658, 377] on div "Crea tu mapa" at bounding box center [728, 379] width 203 height 21
click at [657, 376] on div "Crea tu mapa" at bounding box center [728, 379] width 203 height 21
click at [657, 377] on div "Crea tu mapa" at bounding box center [728, 379] width 203 height 21
click at [657, 376] on div "Crea tu mapa" at bounding box center [728, 379] width 203 height 21
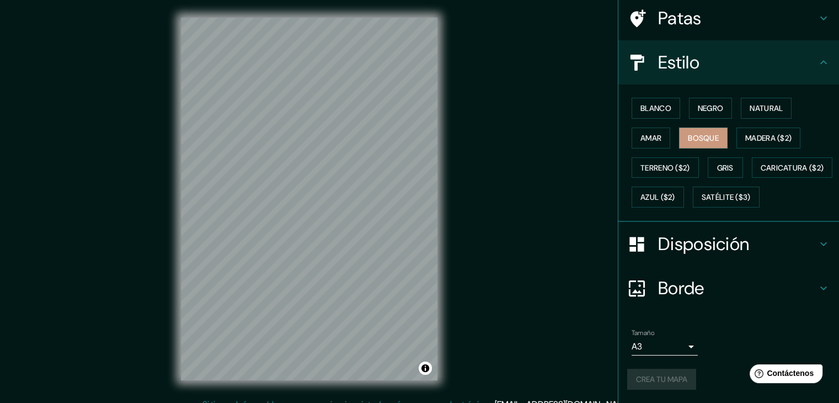
click at [657, 376] on div "Crea tu mapa" at bounding box center [728, 379] width 203 height 21
click at [657, 375] on div "Crea tu mapa" at bounding box center [728, 379] width 203 height 21
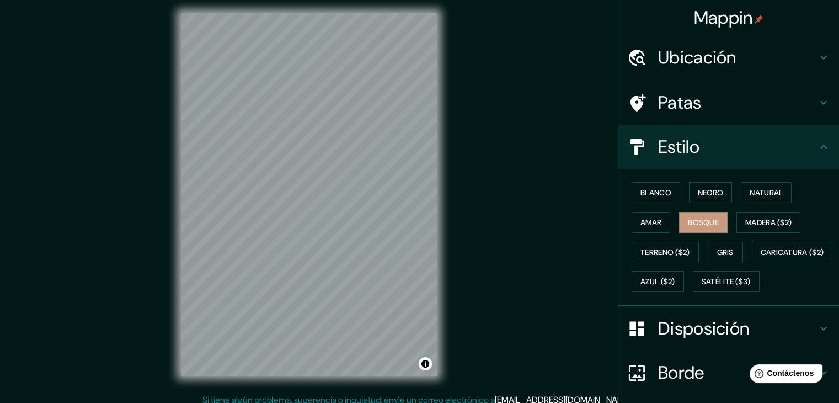
scroll to position [0, 0]
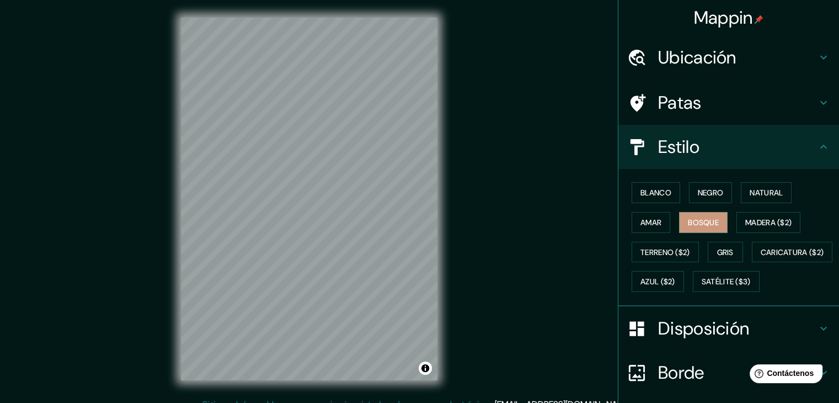
click at [729, 17] on font "Mappin" at bounding box center [723, 17] width 59 height 23
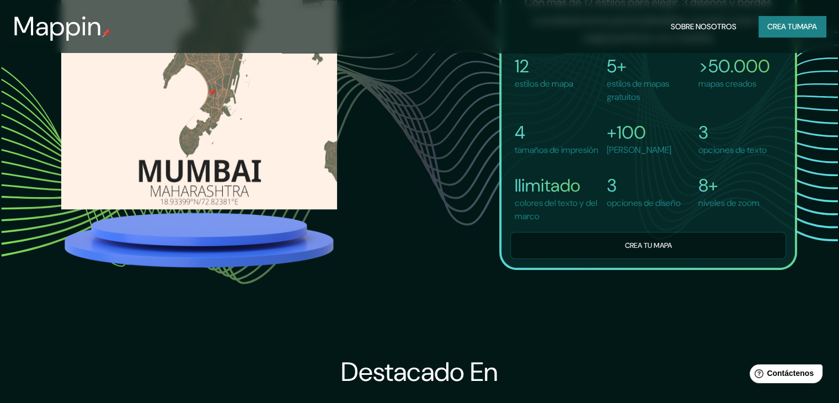
scroll to position [858, 0]
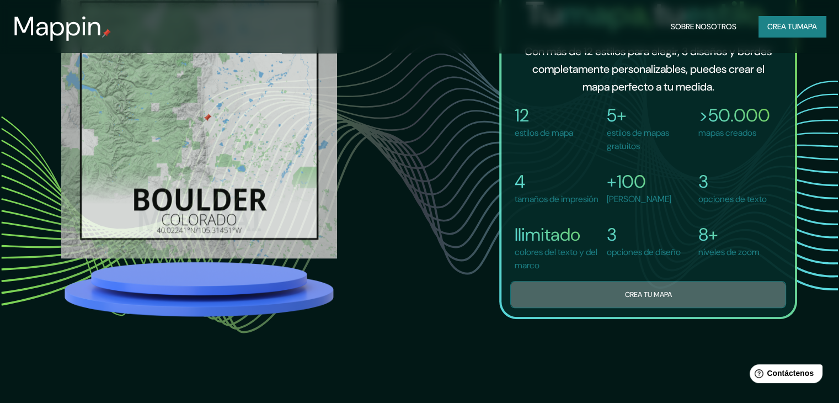
click at [663, 296] on font "Crea tu mapa" at bounding box center [648, 293] width 47 height 9
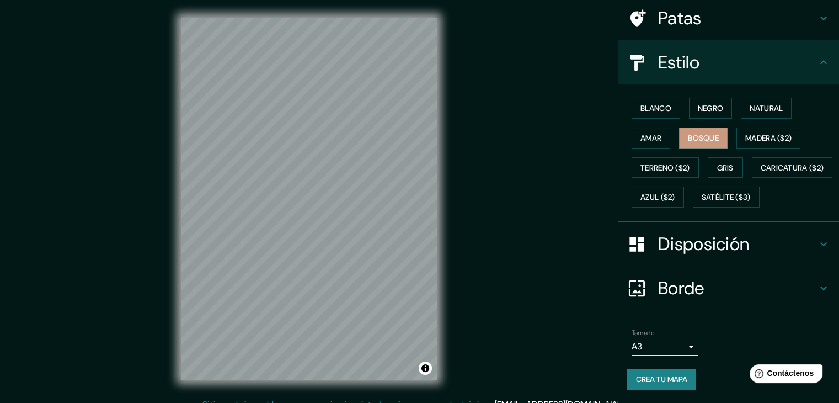
scroll to position [111, 0]
click at [649, 378] on font "Crea tu mapa" at bounding box center [661, 379] width 51 height 10
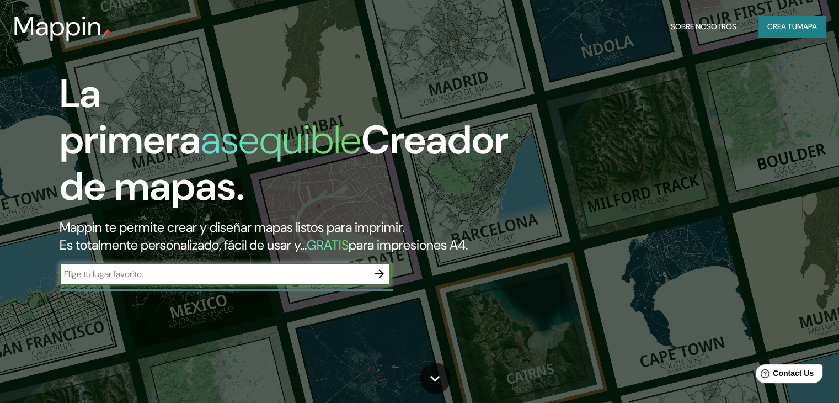
click at [349, 244] on font "GRATIS" at bounding box center [328, 244] width 42 height 17
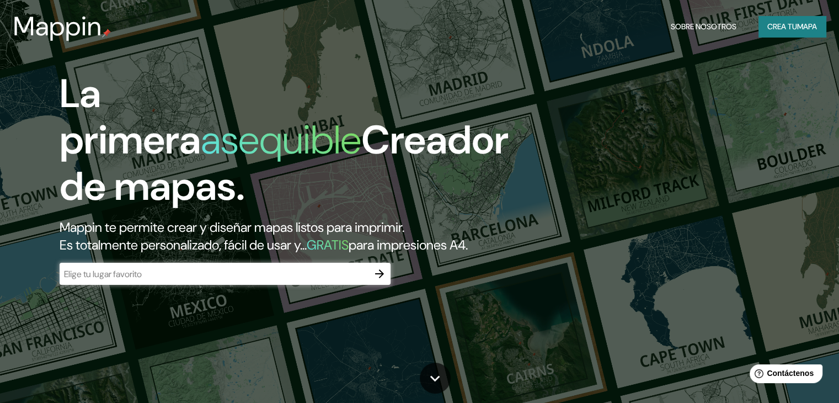
click at [790, 34] on button "Crea tu mapa" at bounding box center [792, 26] width 67 height 21
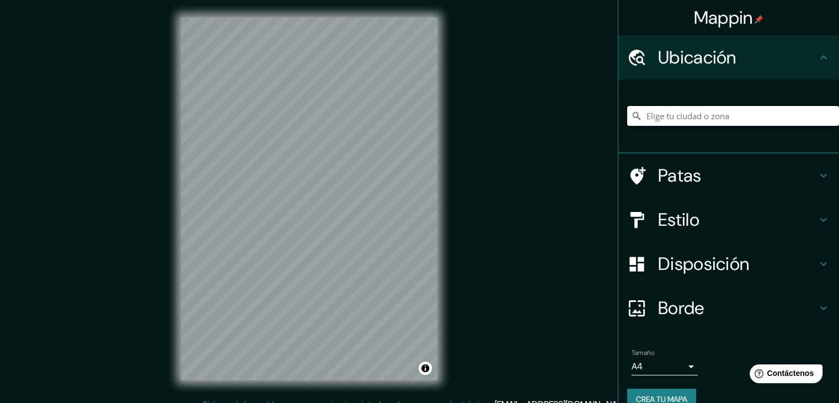
click at [715, 117] on input "Elige tu ciudad o zona" at bounding box center [733, 116] width 212 height 20
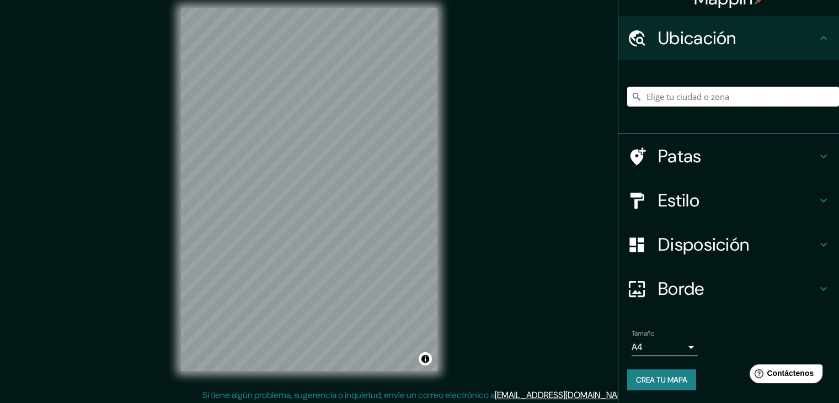
scroll to position [13, 0]
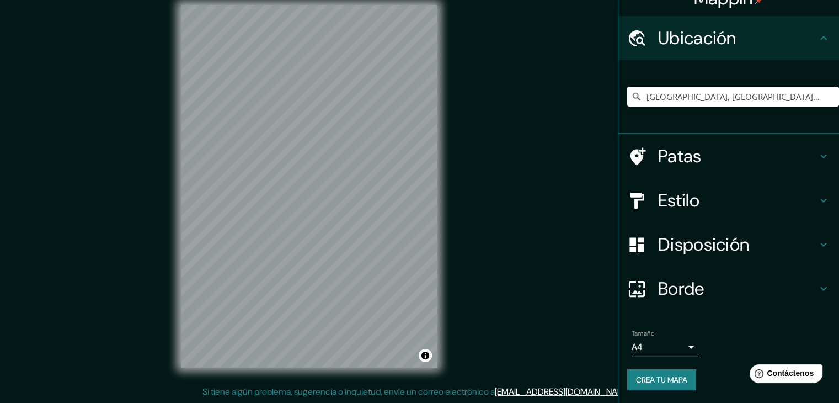
type input "[GEOGRAPHIC_DATA], [GEOGRAPHIC_DATA], [GEOGRAPHIC_DATA]"
click at [297, 239] on div at bounding box center [299, 237] width 9 height 9
click at [307, 241] on div at bounding box center [308, 238] width 9 height 9
click at [717, 199] on h4 "Estilo" at bounding box center [737, 200] width 159 height 22
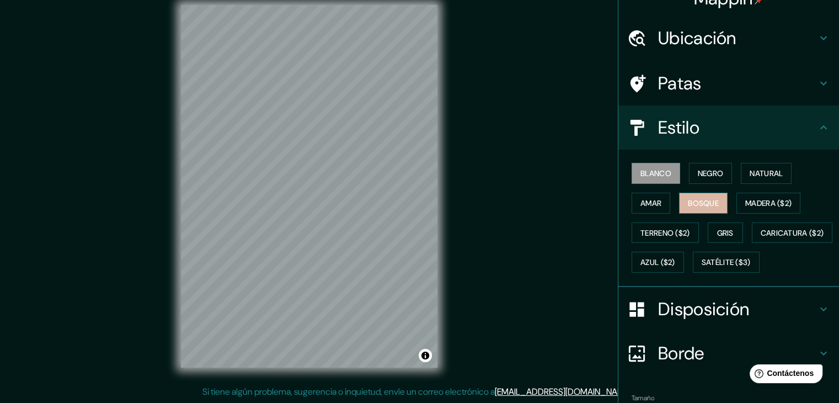
click at [700, 196] on font "Bosque" at bounding box center [703, 203] width 31 height 14
click at [722, 234] on font "Gris" at bounding box center [725, 233] width 17 height 10
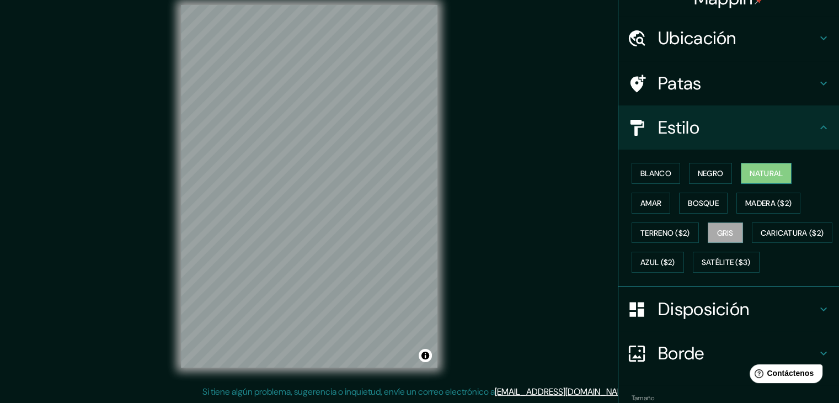
click at [743, 170] on button "Natural" at bounding box center [766, 173] width 51 height 21
